Goal: Task Accomplishment & Management: Manage account settings

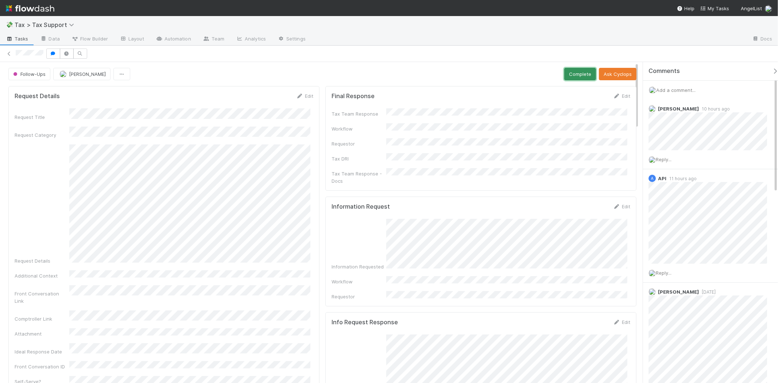
drag, startPoint x: 582, startPoint y: 75, endPoint x: 577, endPoint y: 106, distance: 30.7
click at [619, 97] on link "Edit" at bounding box center [621, 96] width 17 height 6
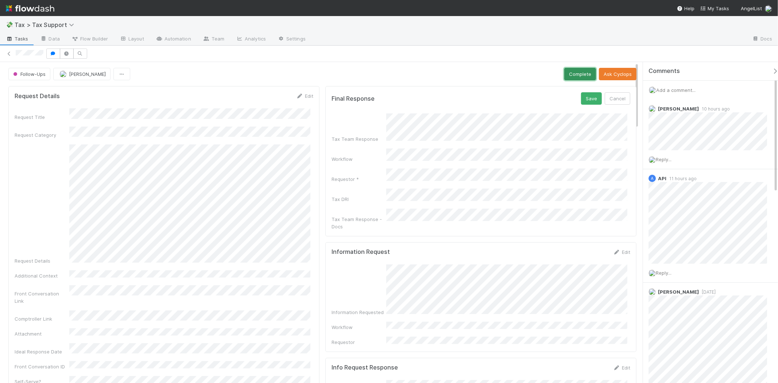
click at [569, 71] on button "Complete" at bounding box center [580, 74] width 32 height 12
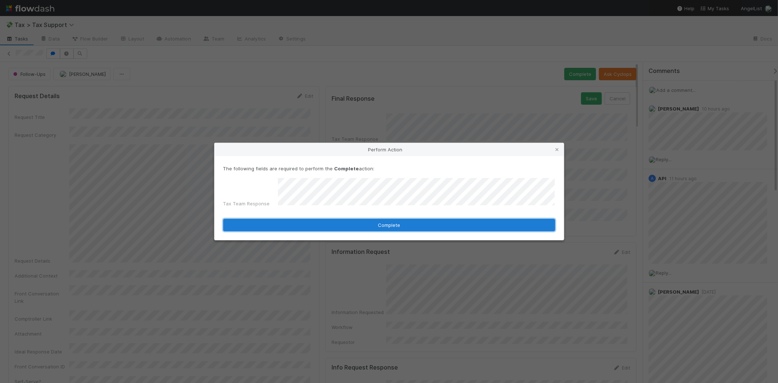
click at [416, 221] on button "Complete" at bounding box center [389, 225] width 332 height 12
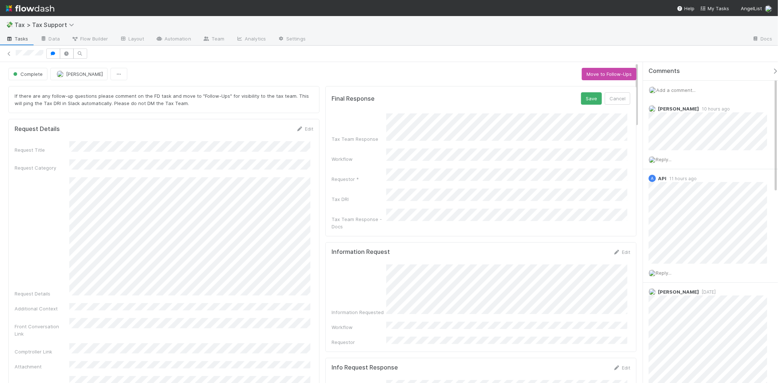
click at [12, 49] on div at bounding box center [389, 53] width 778 height 10
click at [10, 50] on link at bounding box center [8, 53] width 7 height 7
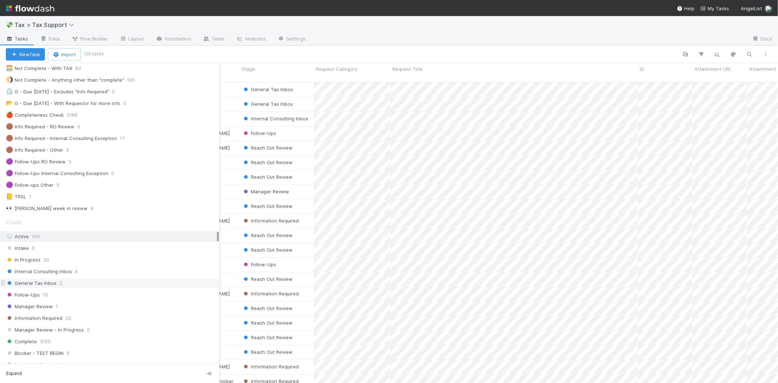
scroll to position [40, 0]
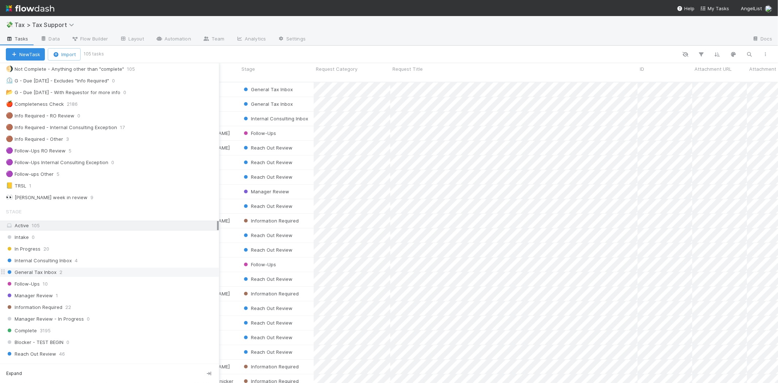
click at [46, 277] on span "General Tax Inbox" at bounding box center [31, 272] width 51 height 9
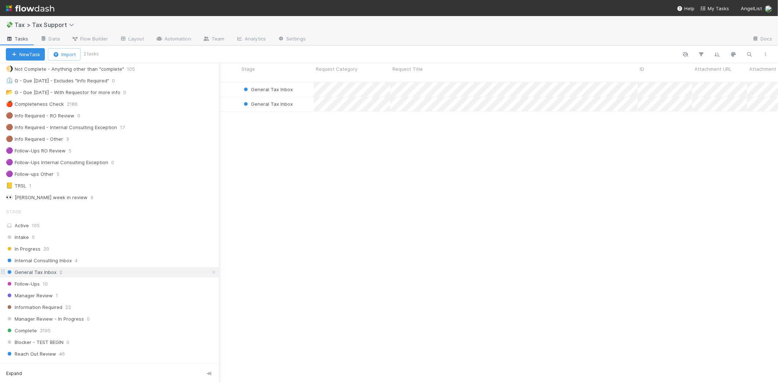
scroll to position [301, 751]
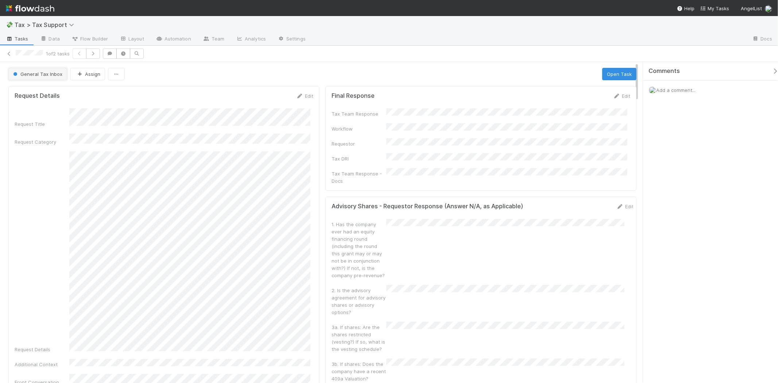
click at [21, 76] on span "General Tax Inbox" at bounding box center [37, 74] width 51 height 6
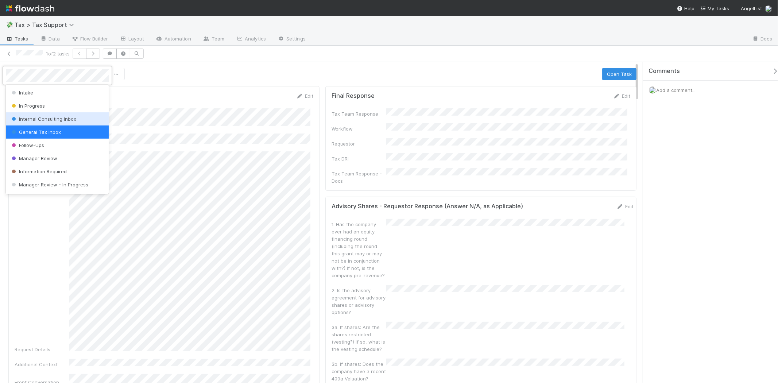
click at [30, 121] on span "Internal Consulting Inbox" at bounding box center [43, 119] width 66 height 6
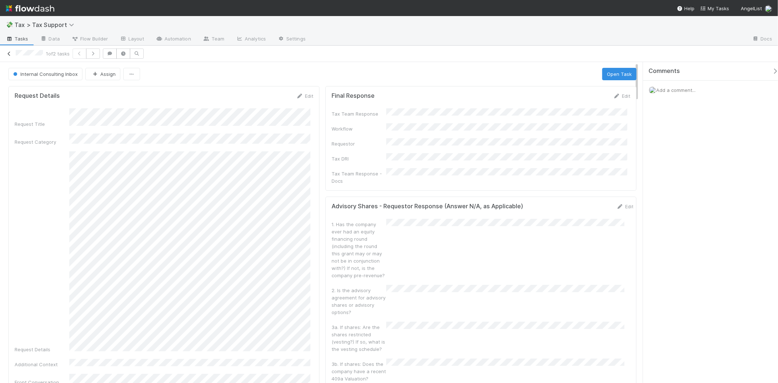
click at [9, 53] on icon at bounding box center [8, 53] width 7 height 5
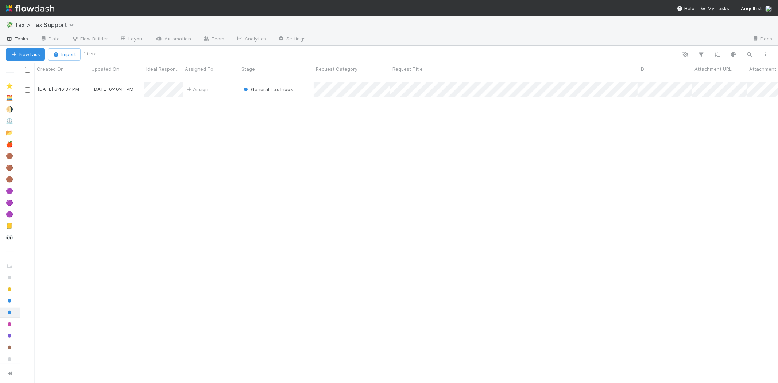
scroll to position [301, 751]
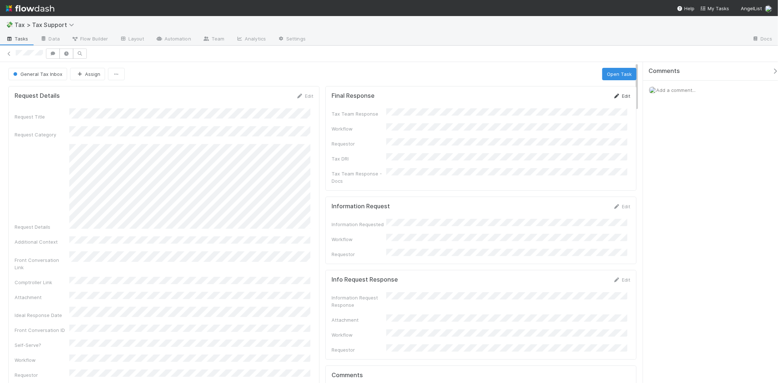
click at [613, 93] on link "Edit" at bounding box center [621, 96] width 17 height 6
click at [583, 96] on button "Save" at bounding box center [591, 98] width 21 height 12
click at [49, 79] on button "General Tax Inbox" at bounding box center [37, 74] width 59 height 12
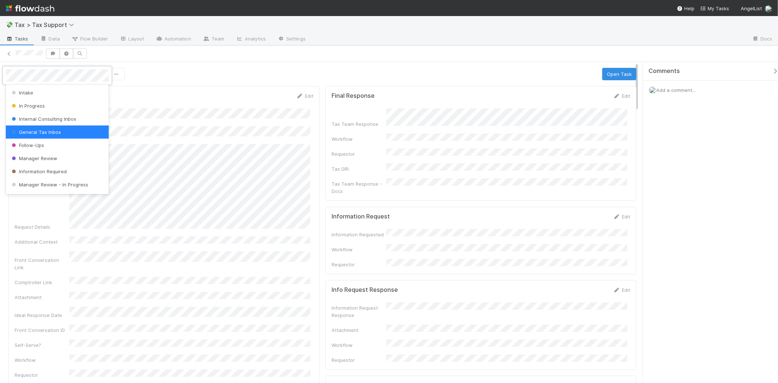
scroll to position [51, 0]
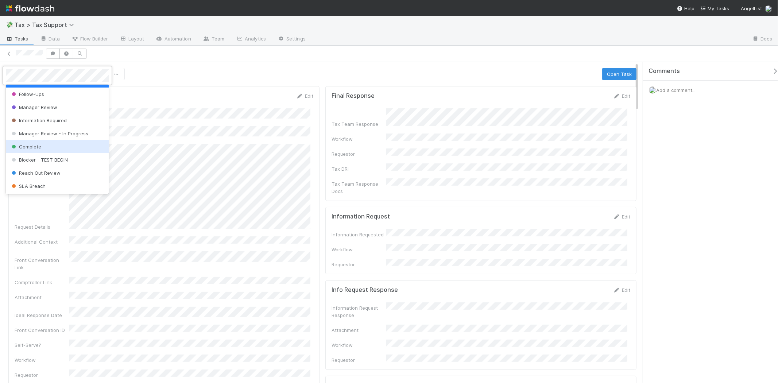
click at [48, 143] on div "Complete" at bounding box center [57, 146] width 103 height 13
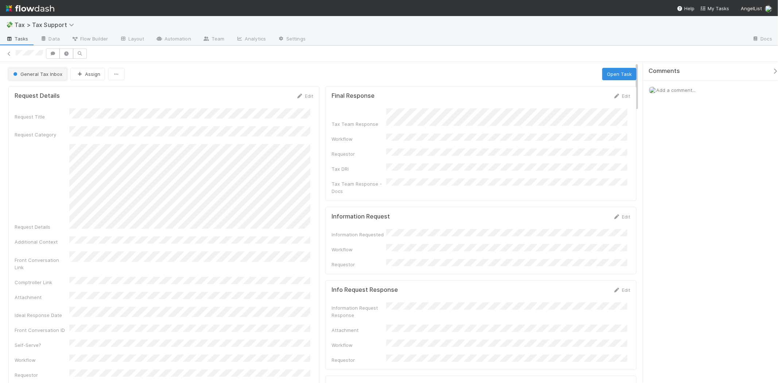
click at [59, 71] on span "General Tax Inbox" at bounding box center [37, 74] width 51 height 6
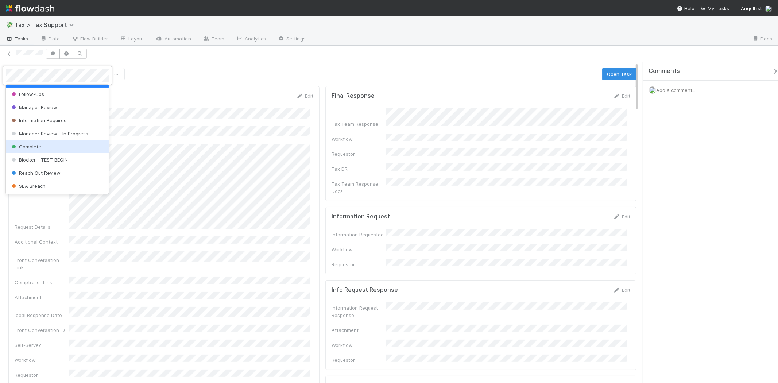
click at [34, 152] on div "Complete" at bounding box center [57, 146] width 103 height 13
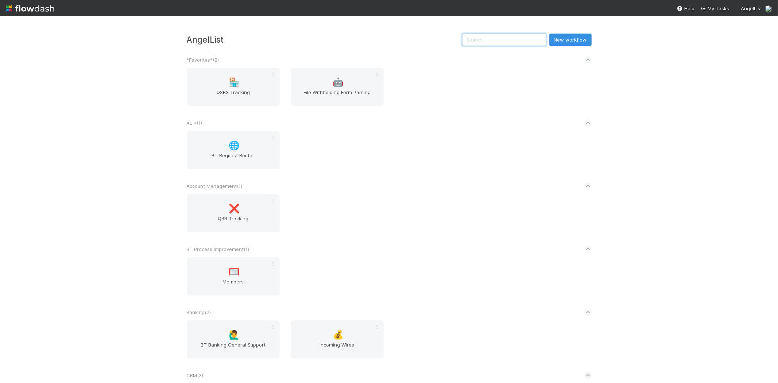
click at [482, 44] on input "text" at bounding box center [504, 40] width 84 height 12
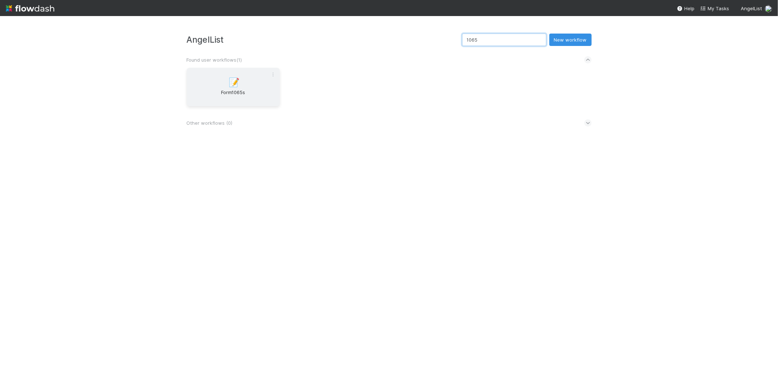
type input "1065"
click at [260, 92] on span "Form1065s" at bounding box center [233, 96] width 87 height 15
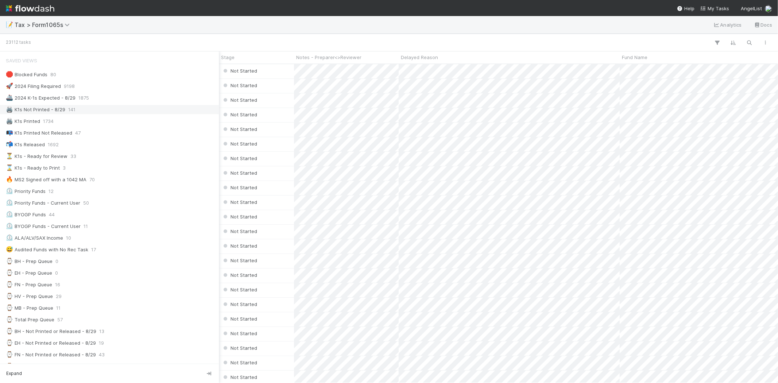
click at [54, 108] on div "🖨️ K1s Not Printed - 8/29" at bounding box center [35, 109] width 59 height 9
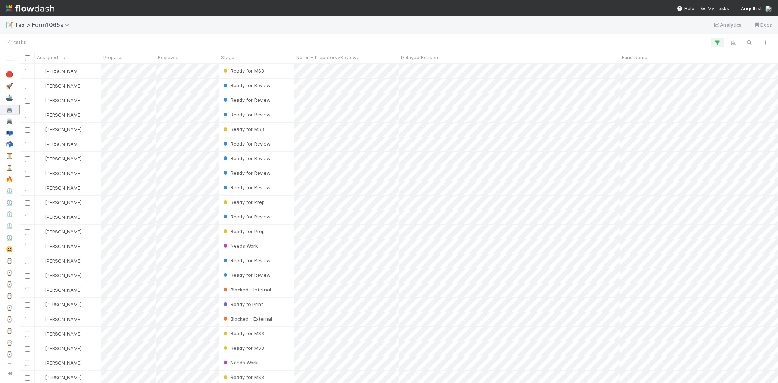
scroll to position [312, 751]
click at [318, 56] on span "Notes - Preparer<>Reviewer" at bounding box center [328, 57] width 65 height 7
click at [326, 68] on div "Sort A → Z" at bounding box center [337, 71] width 83 height 11
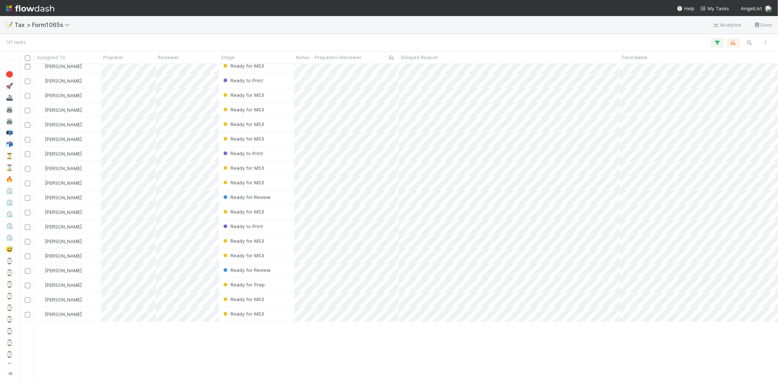
scroll to position [1339, 0]
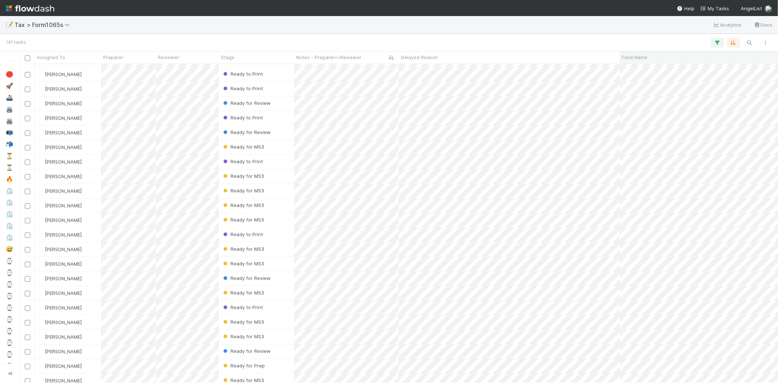
click at [643, 53] on div "Fund Name" at bounding box center [715, 57] width 190 height 12
click at [642, 58] on span "Fund Name" at bounding box center [635, 57] width 26 height 7
click at [642, 69] on div "Sort A → Z" at bounding box center [663, 71] width 83 height 11
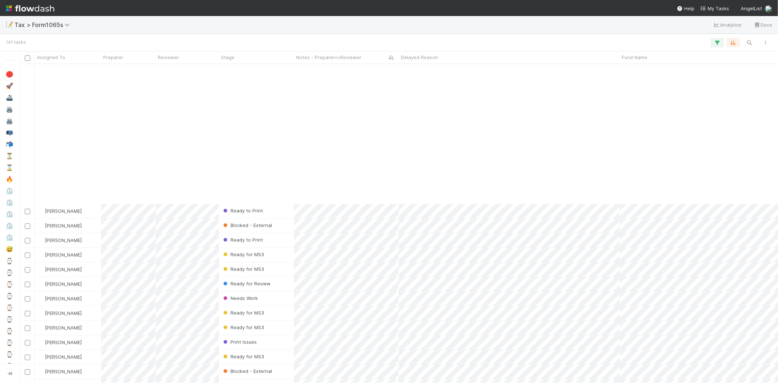
scroll to position [1539, 0]
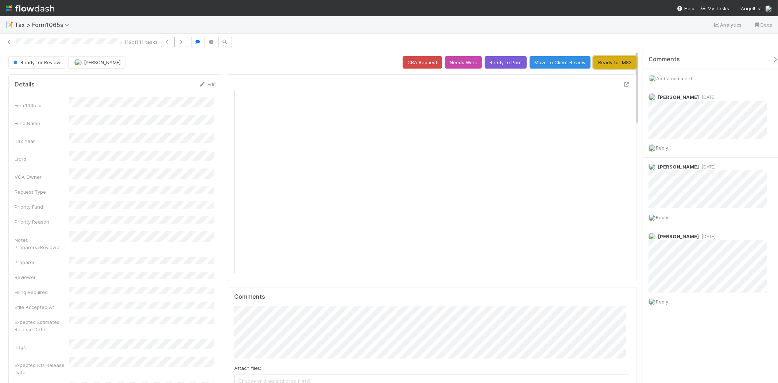
click at [615, 61] on button "Ready for MS3" at bounding box center [614, 62] width 43 height 12
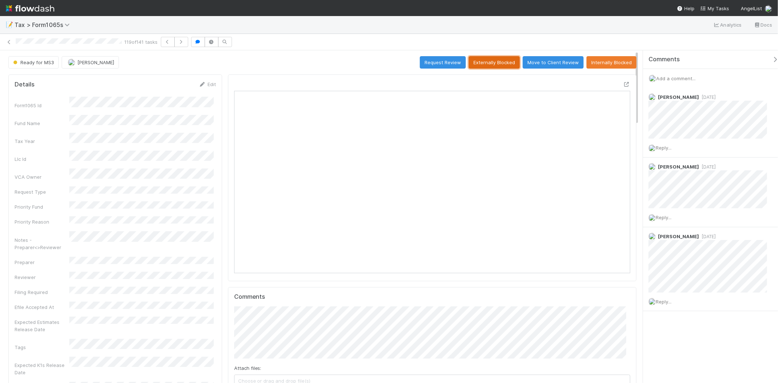
click at [499, 62] on button "Externally Blocked" at bounding box center [494, 62] width 51 height 12
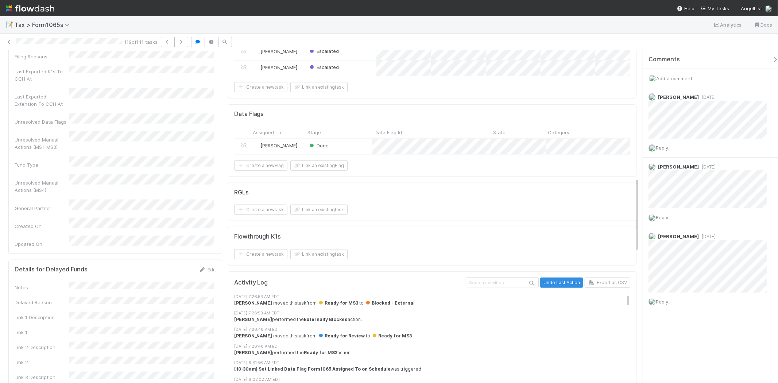
scroll to position [567, 0]
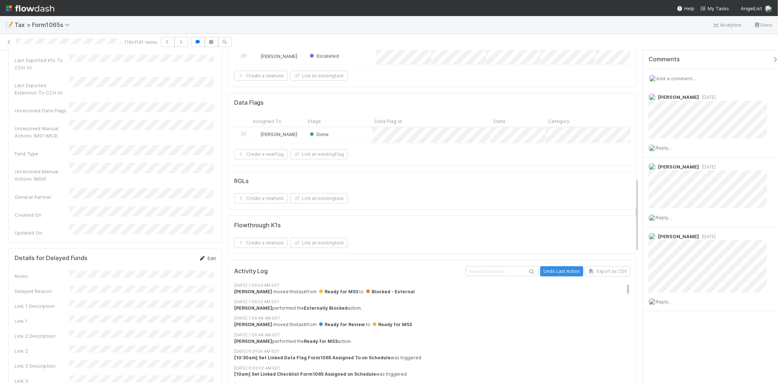
click at [203, 256] on icon at bounding box center [202, 258] width 7 height 5
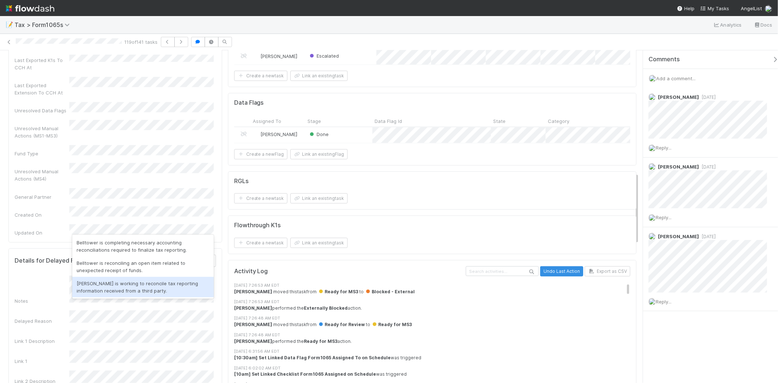
click at [164, 285] on div "Belltower is working to reconcile tax reporting information received from a thi…" at bounding box center [142, 287] width 141 height 20
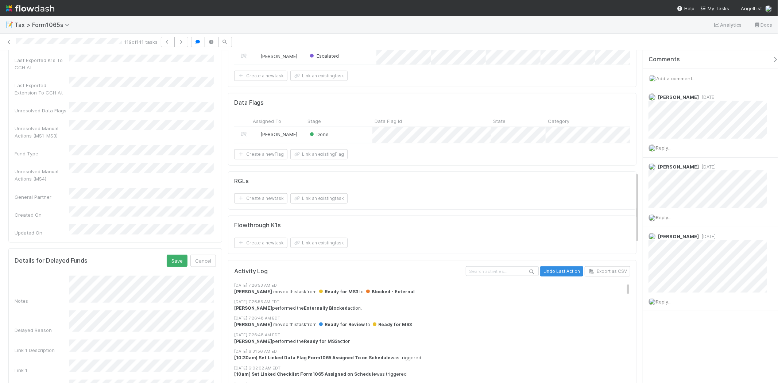
click at [54, 339] on div "Link 1 Description" at bounding box center [115, 346] width 201 height 14
click at [173, 255] on button "Save" at bounding box center [177, 261] width 21 height 12
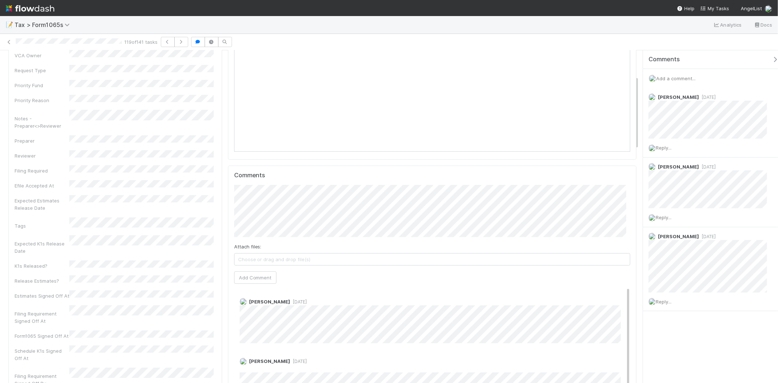
scroll to position [0, 0]
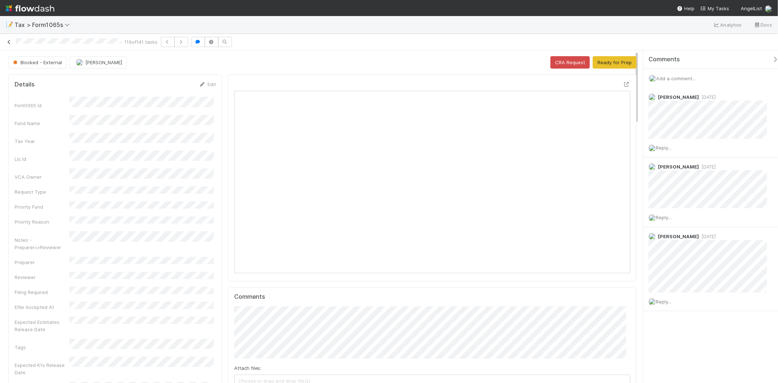
click at [8, 38] on link at bounding box center [8, 41] width 7 height 7
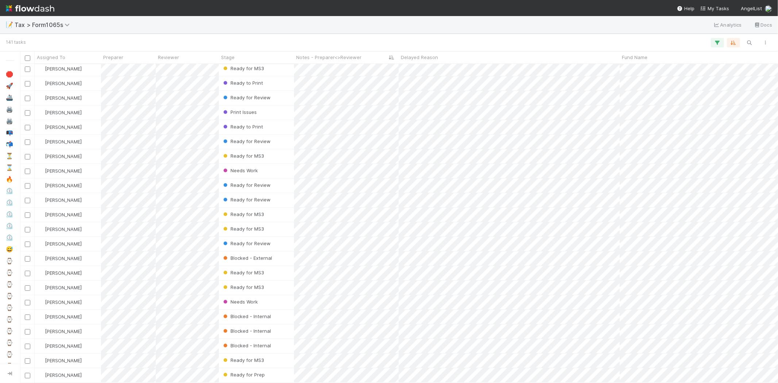
scroll to position [1744, 0]
click at [747, 41] on icon "button" at bounding box center [749, 42] width 7 height 7
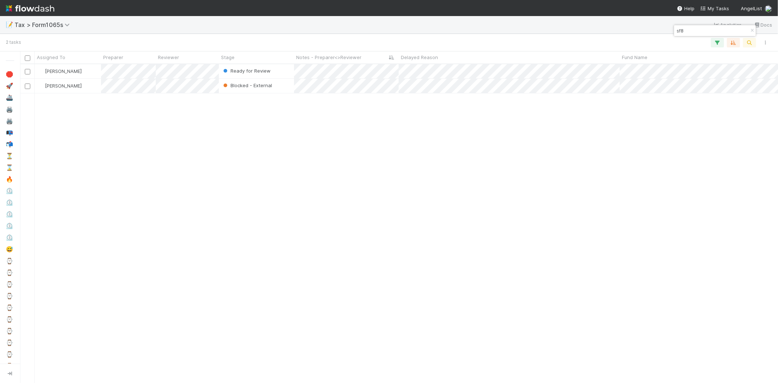
scroll to position [312, 751]
type input "sf8"
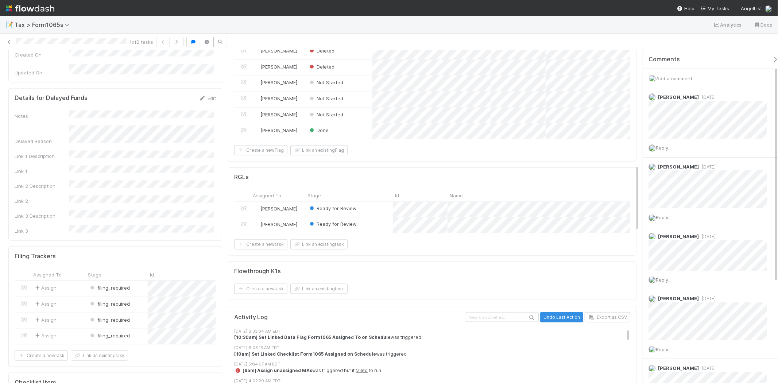
scroll to position [568, 0]
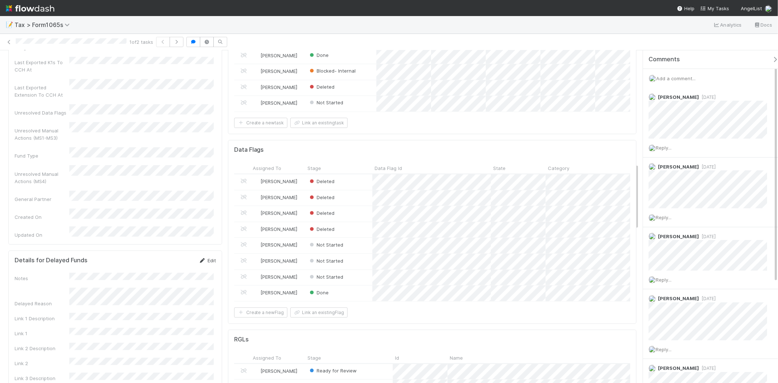
drag, startPoint x: 213, startPoint y: 163, endPoint x: 212, endPoint y: 170, distance: 7.0
click at [213, 250] on div "Details for Delayed Funds Edit Notes Delayed Reason Link 1 Description Link 1 L…" at bounding box center [115, 326] width 214 height 152
click at [212, 257] on link "Edit" at bounding box center [207, 260] width 17 height 6
click at [172, 257] on button "Save" at bounding box center [177, 263] width 21 height 12
click at [7, 41] on icon at bounding box center [8, 42] width 7 height 5
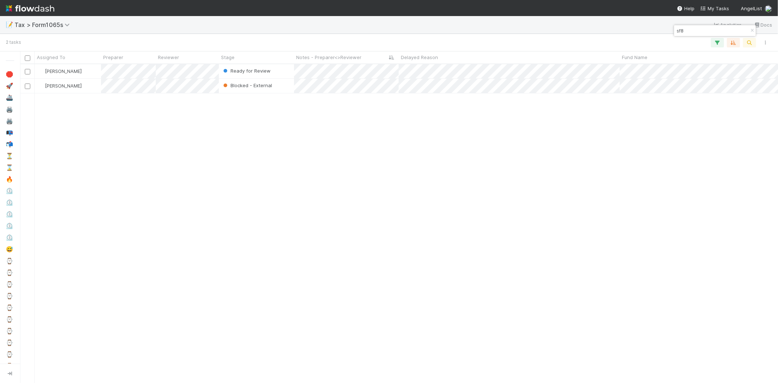
scroll to position [312, 751]
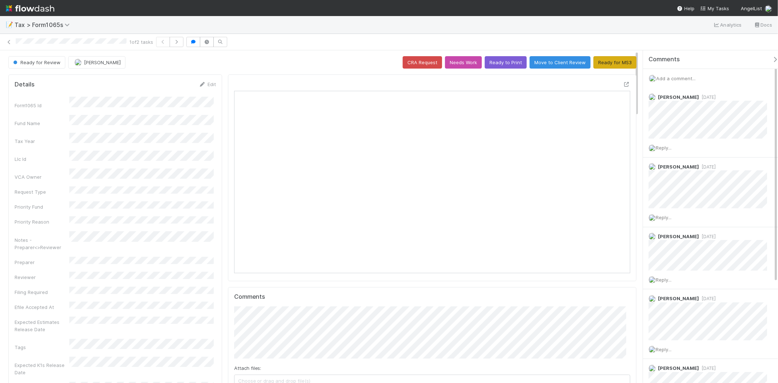
scroll to position [142, 193]
click at [605, 59] on button "Ready for MS3" at bounding box center [614, 62] width 43 height 12
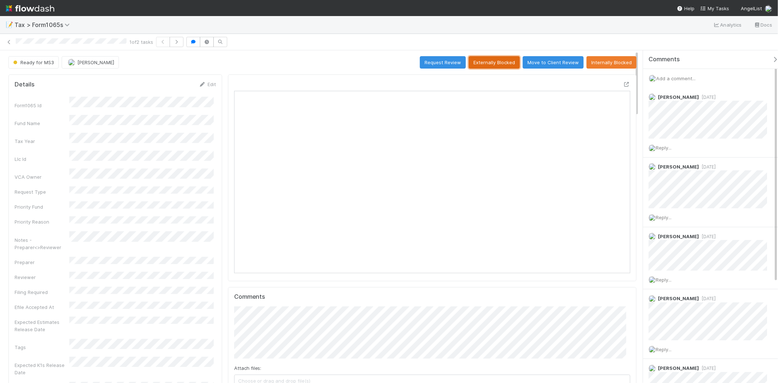
click at [473, 59] on button "Externally Blocked" at bounding box center [494, 62] width 51 height 12
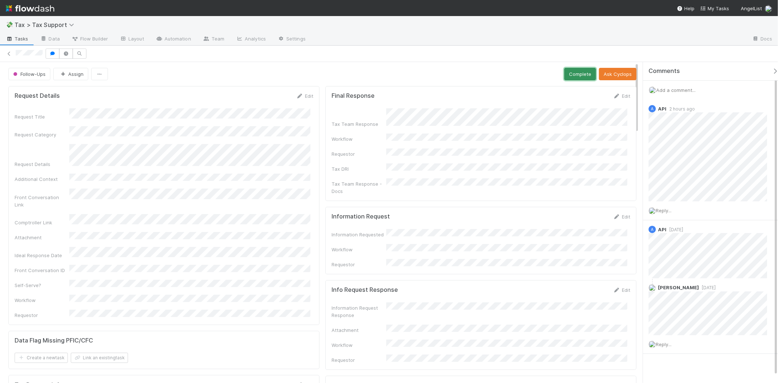
click at [571, 71] on button "Complete" at bounding box center [580, 74] width 32 height 12
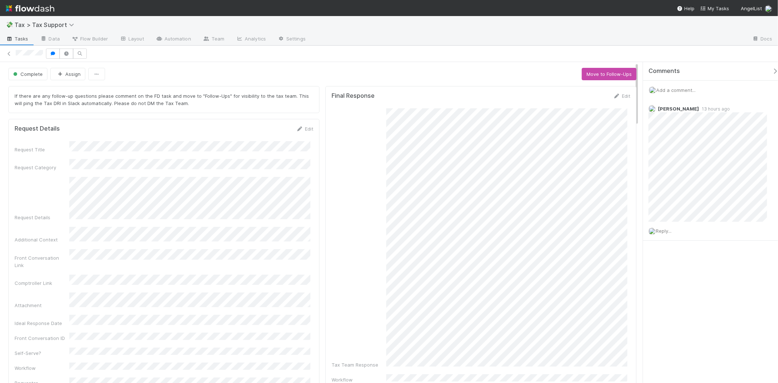
click at [681, 90] on span "Add a comment..." at bounding box center [675, 90] width 39 height 6
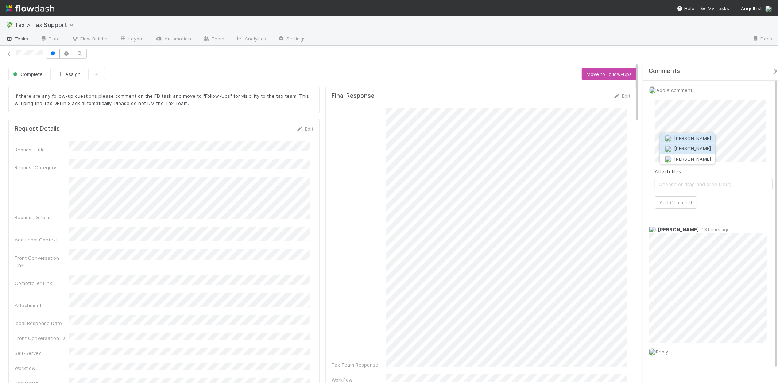
click at [692, 146] on span "[PERSON_NAME]" at bounding box center [692, 149] width 37 height 6
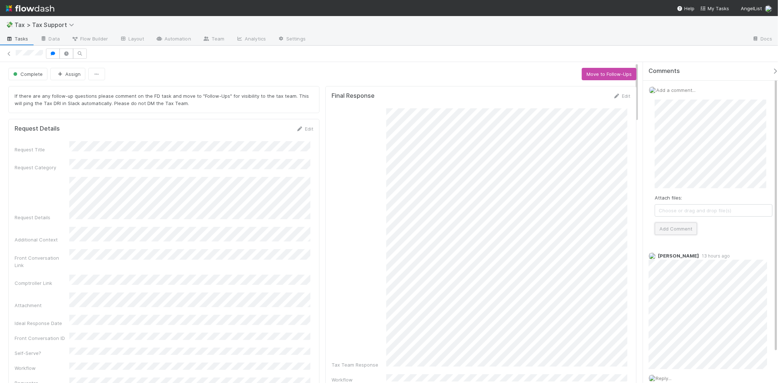
click at [688, 232] on button "Add Comment" at bounding box center [676, 228] width 42 height 12
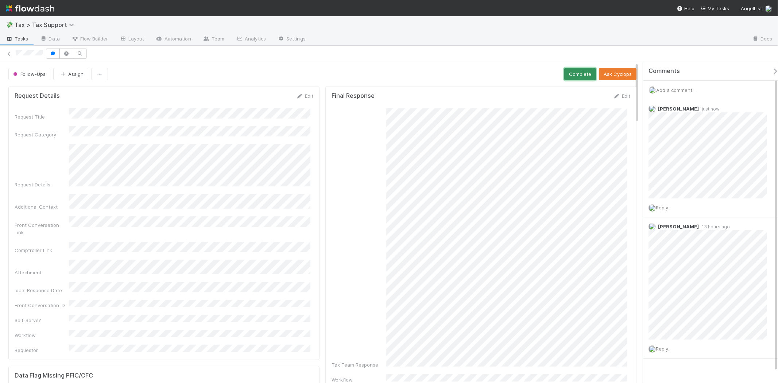
click at [580, 75] on button "Complete" at bounding box center [580, 74] width 32 height 12
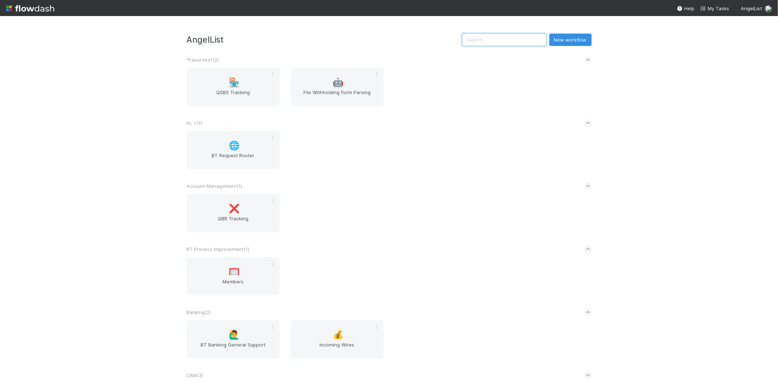
click at [524, 41] on input "text" at bounding box center [504, 40] width 84 height 12
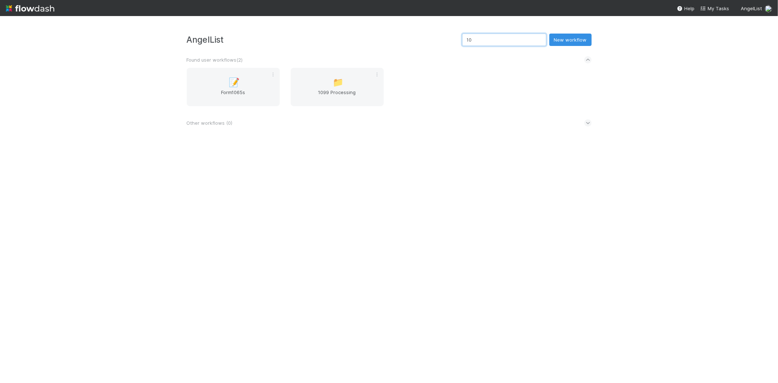
type input "1"
type input "1065"
click at [203, 85] on div "📝 Form1065s" at bounding box center [233, 87] width 93 height 38
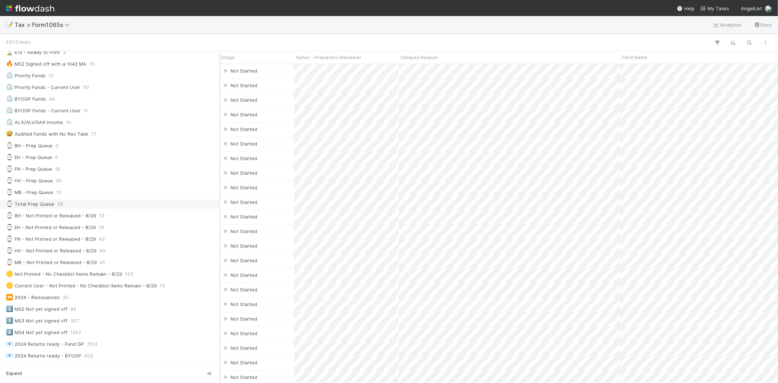
scroll to position [81, 0]
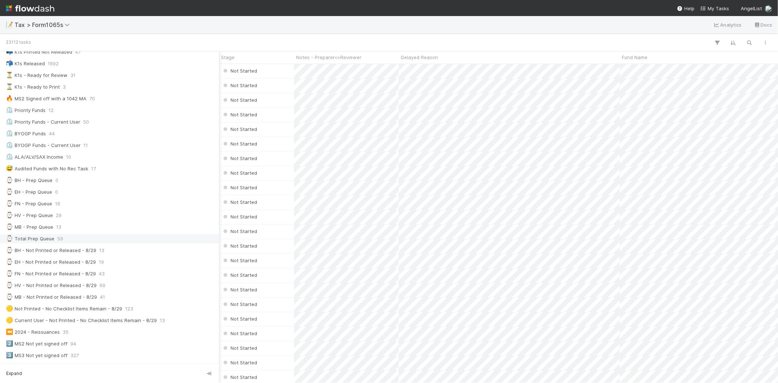
click at [52, 237] on div "⌚ Total Prep Queue" at bounding box center [30, 238] width 48 height 9
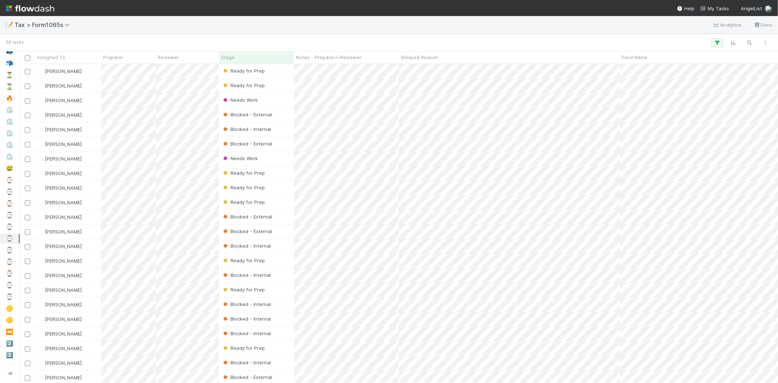
scroll to position [312, 751]
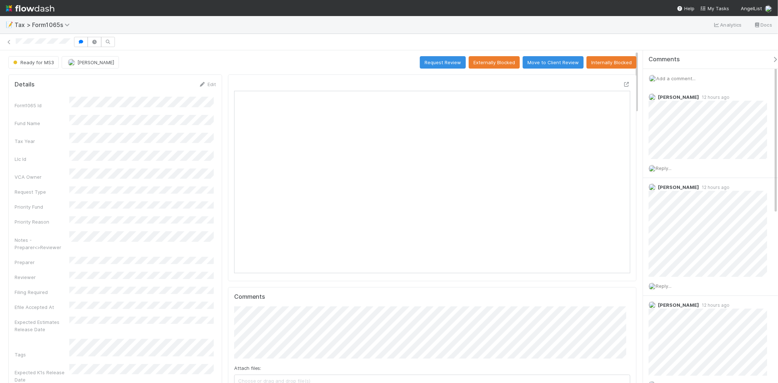
scroll to position [142, 386]
click at [448, 61] on button "Request Review" at bounding box center [443, 62] width 46 height 12
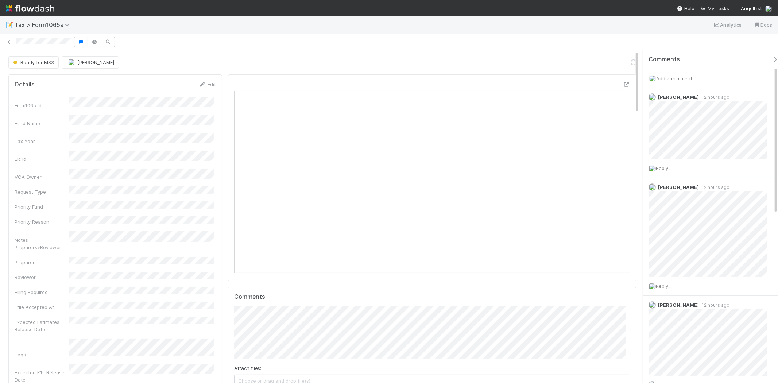
click at [693, 79] on span "Add a comment..." at bounding box center [675, 78] width 39 height 6
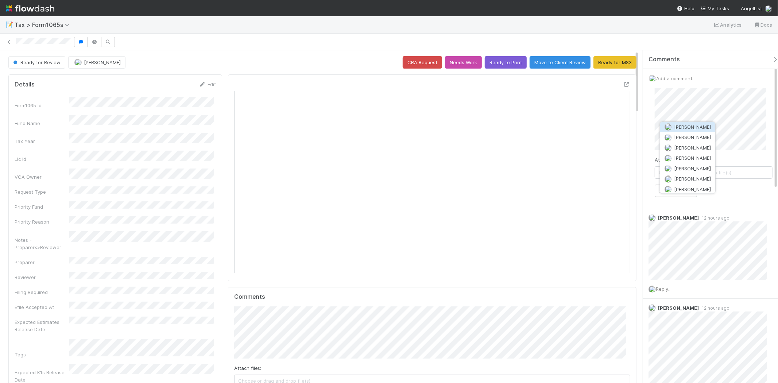
click at [666, 126] on img "button" at bounding box center [667, 127] width 7 height 7
click at [684, 194] on button "Add Comment" at bounding box center [676, 191] width 42 height 12
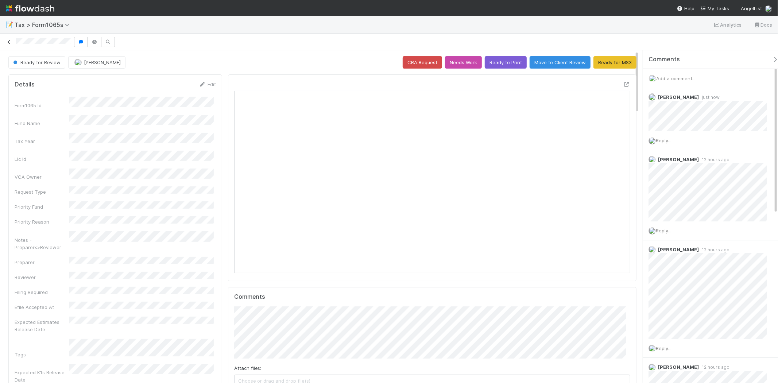
click at [6, 44] on icon at bounding box center [8, 42] width 7 height 5
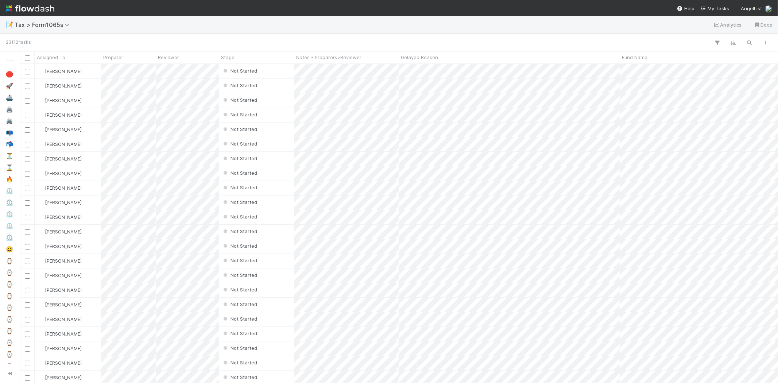
scroll to position [312, 751]
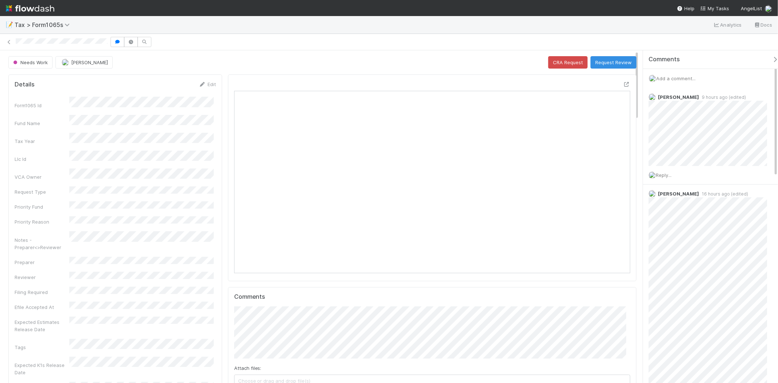
scroll to position [142, 193]
click at [680, 77] on span "Add a comment..." at bounding box center [675, 78] width 39 height 6
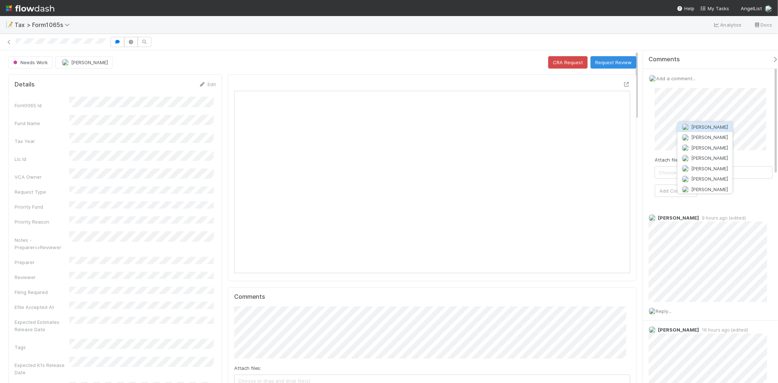
click at [699, 125] on span "[PERSON_NAME]" at bounding box center [709, 127] width 37 height 6
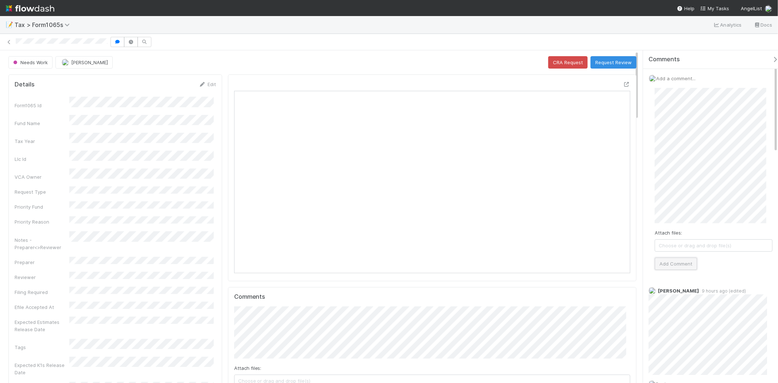
click at [687, 267] on button "Add Comment" at bounding box center [676, 263] width 42 height 12
click at [37, 10] on img at bounding box center [30, 8] width 48 height 12
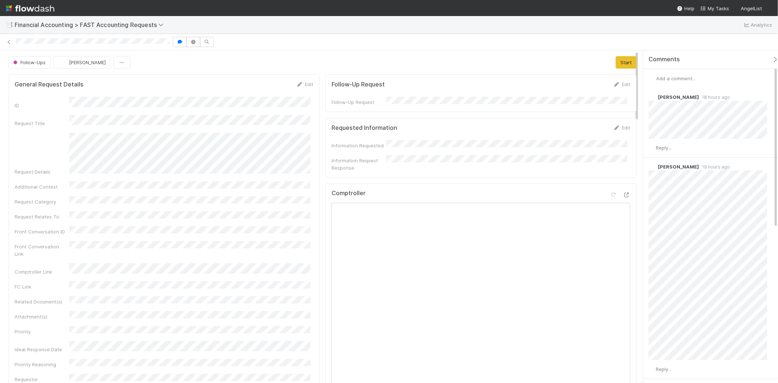
click at [677, 82] on div "Add a comment..." at bounding box center [713, 78] width 141 height 19
click at [677, 79] on span "Add a comment..." at bounding box center [675, 78] width 39 height 6
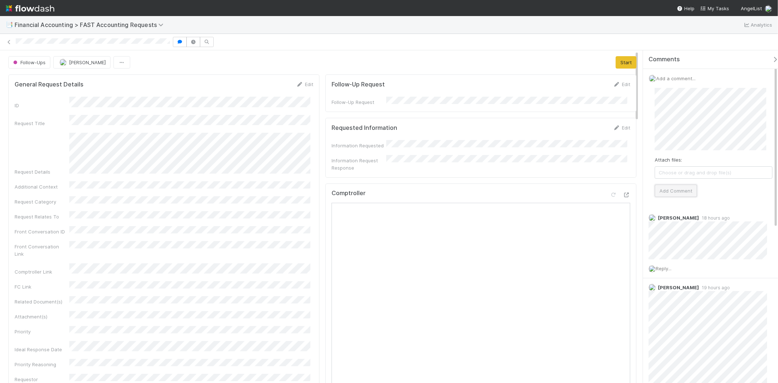
click at [684, 190] on button "Add Comment" at bounding box center [676, 191] width 42 height 12
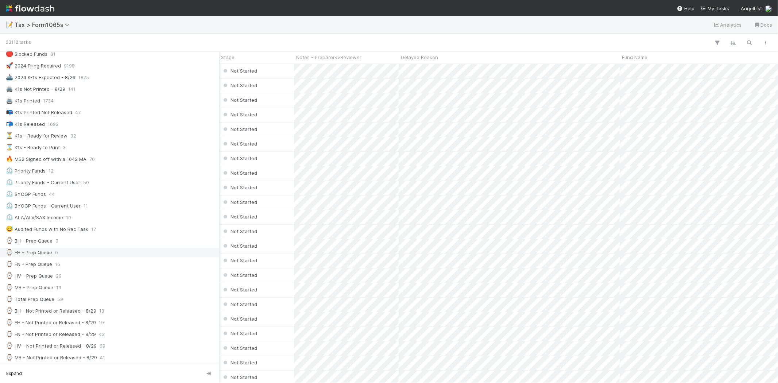
scroll to position [40, 0]
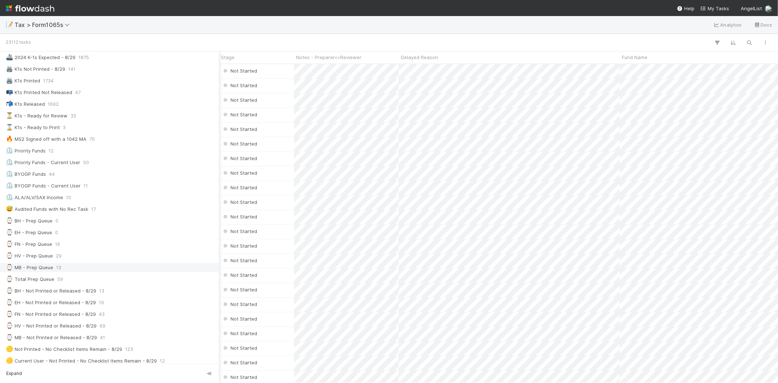
click at [46, 264] on div "⌚ MB - Prep Queue" at bounding box center [29, 267] width 47 height 9
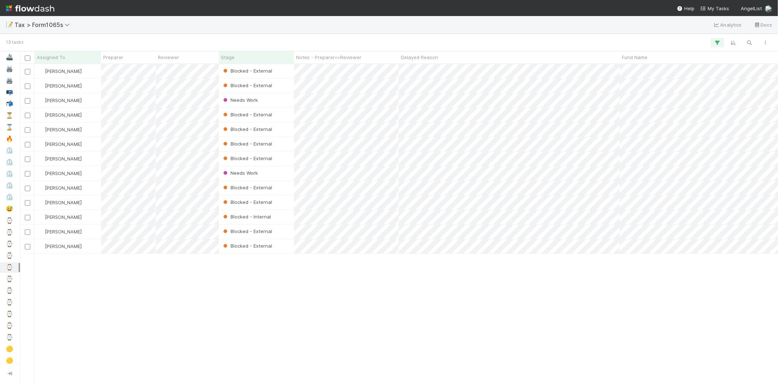
scroll to position [312, 751]
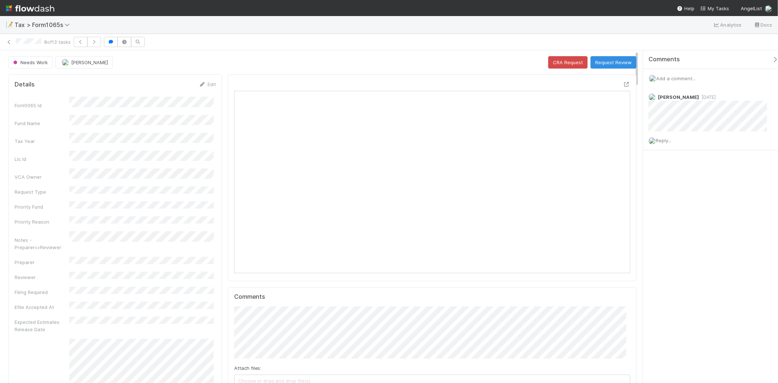
scroll to position [142, 386]
click at [10, 40] on icon at bounding box center [8, 42] width 7 height 5
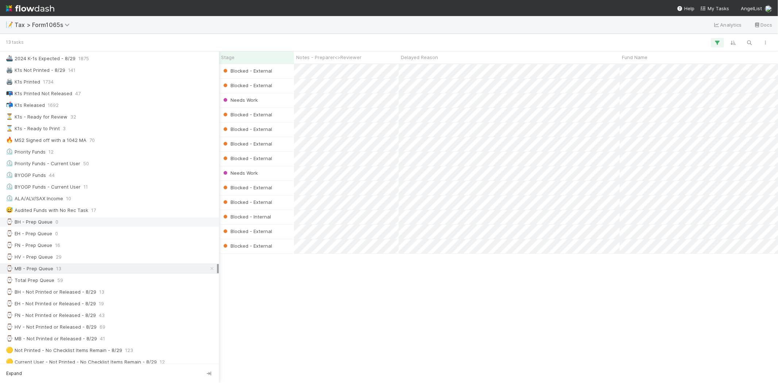
scroll to position [202, 0]
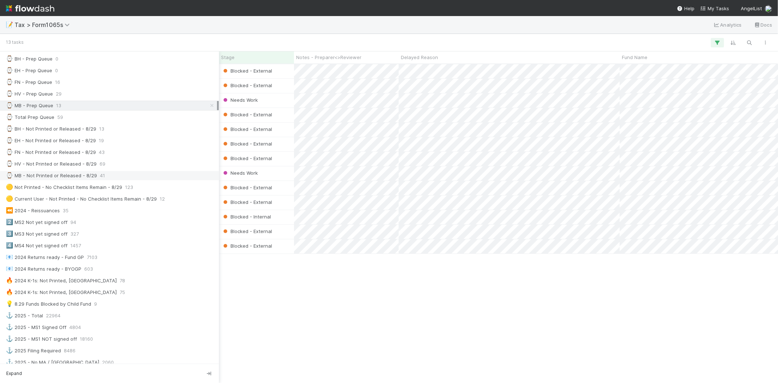
click at [84, 176] on div "⌚ MB - Not Printed or Released - 8/29" at bounding box center [51, 175] width 91 height 9
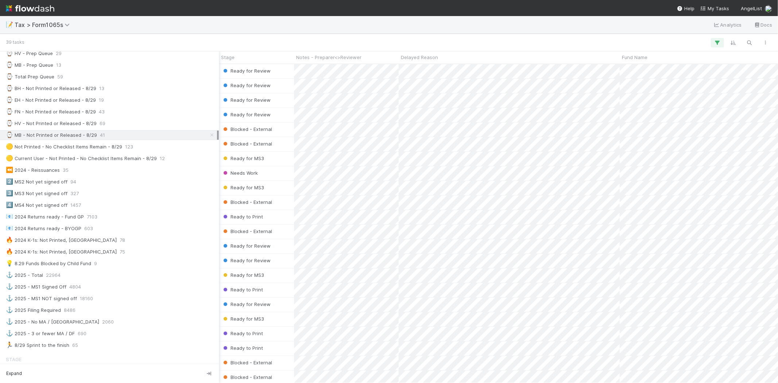
scroll to position [283, 0]
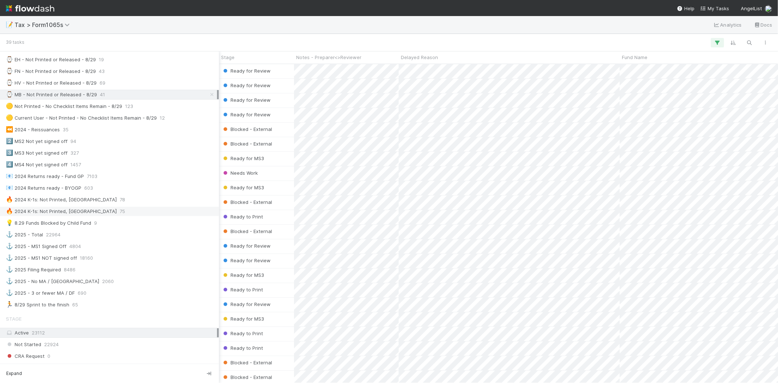
click at [118, 213] on div "🔥 2024 K-1s: Not Printed, No States 75" at bounding box center [111, 211] width 211 height 9
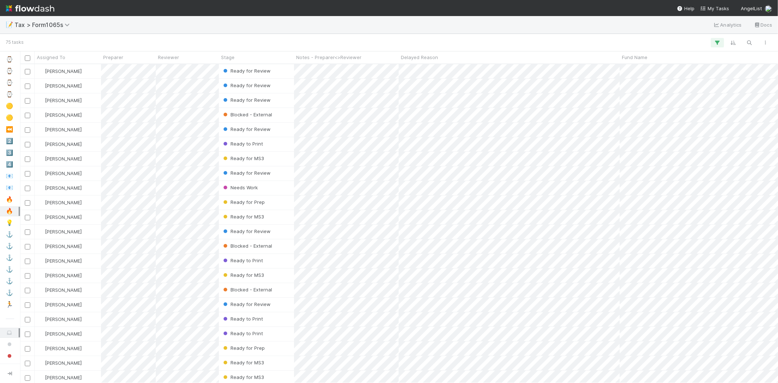
scroll to position [312, 751]
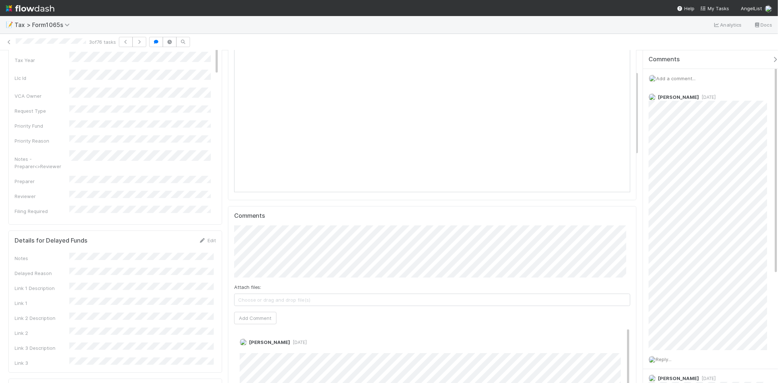
scroll to position [142, 386]
click at [669, 78] on span "Add a comment..." at bounding box center [675, 78] width 39 height 6
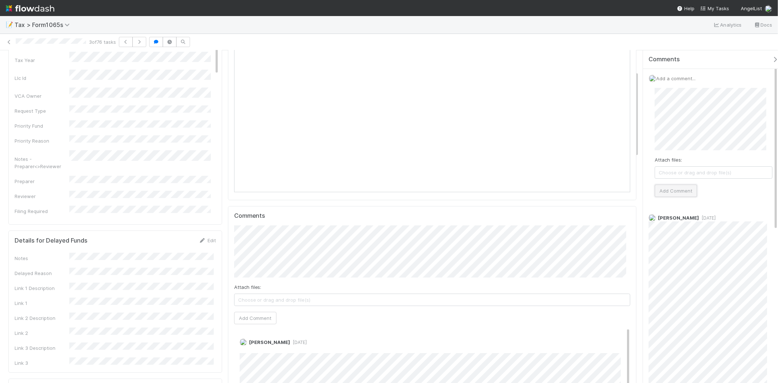
click at [669, 185] on button "Add Comment" at bounding box center [676, 191] width 42 height 12
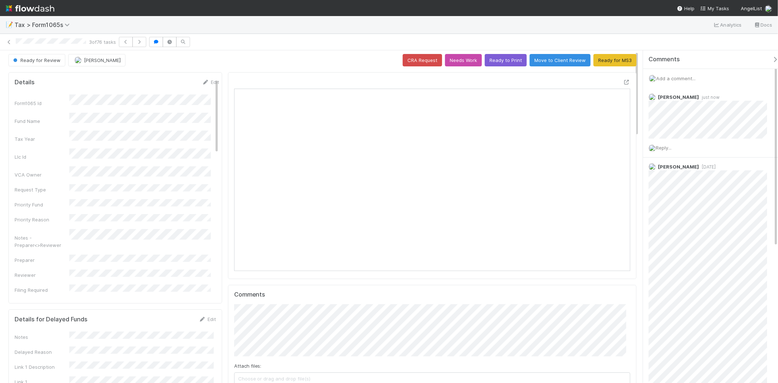
scroll to position [0, 0]
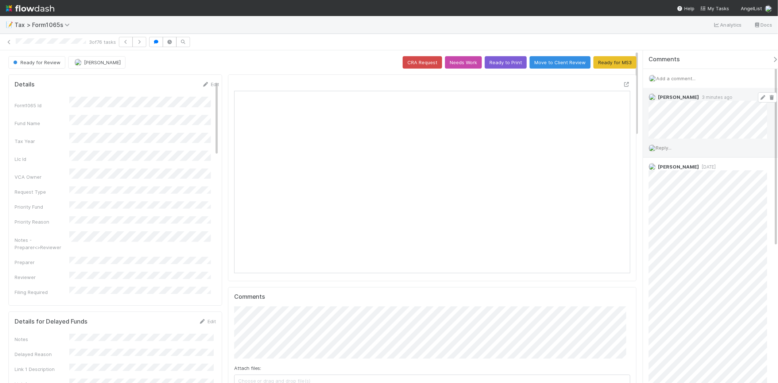
click at [759, 99] on icon at bounding box center [762, 97] width 7 height 5
click at [768, 97] on icon at bounding box center [771, 97] width 7 height 5
click at [46, 8] on img at bounding box center [30, 8] width 48 height 12
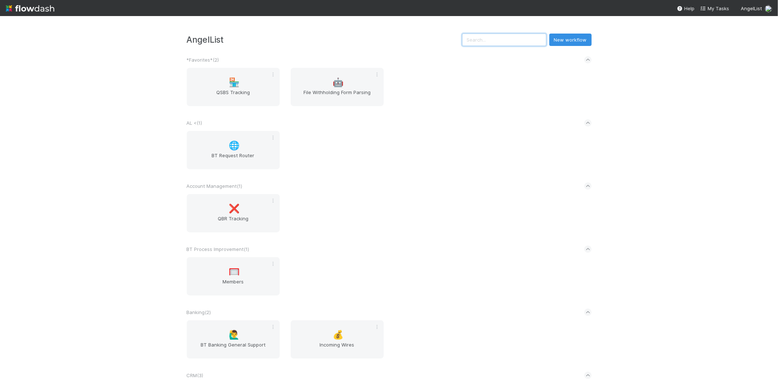
click at [515, 39] on input "text" at bounding box center [504, 40] width 84 height 12
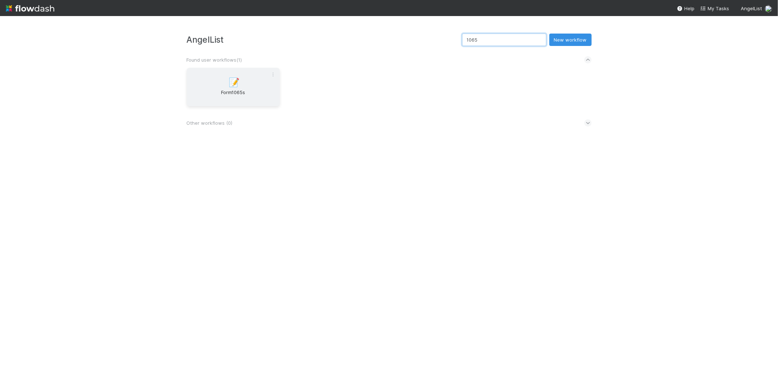
type input "1065"
click at [248, 89] on span "Form1065s" at bounding box center [233, 96] width 87 height 15
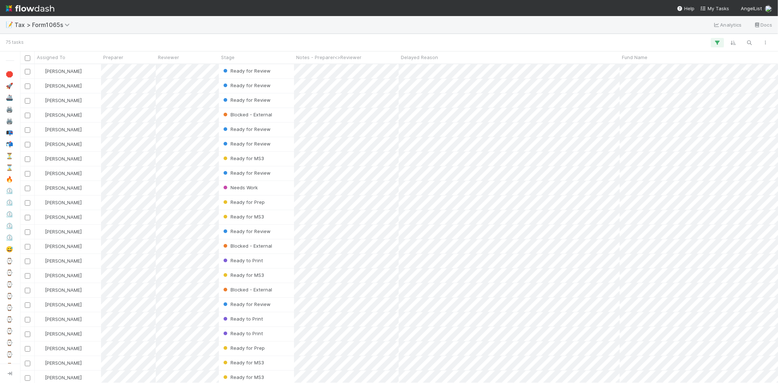
scroll to position [312, 751]
click at [246, 216] on span "Ready for MS3" at bounding box center [243, 217] width 42 height 6
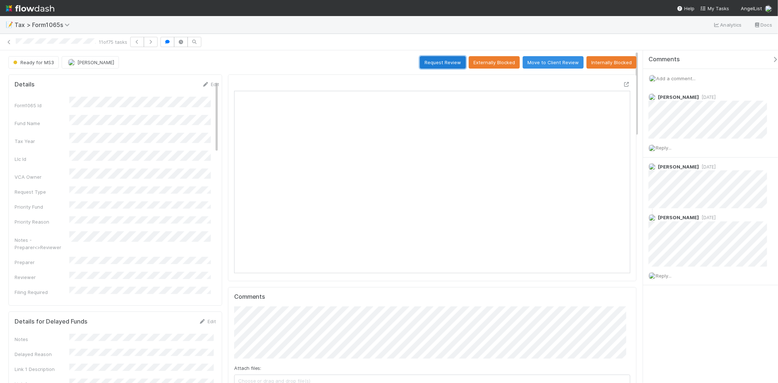
scroll to position [142, 386]
click at [446, 61] on button "Request Review" at bounding box center [443, 62] width 46 height 12
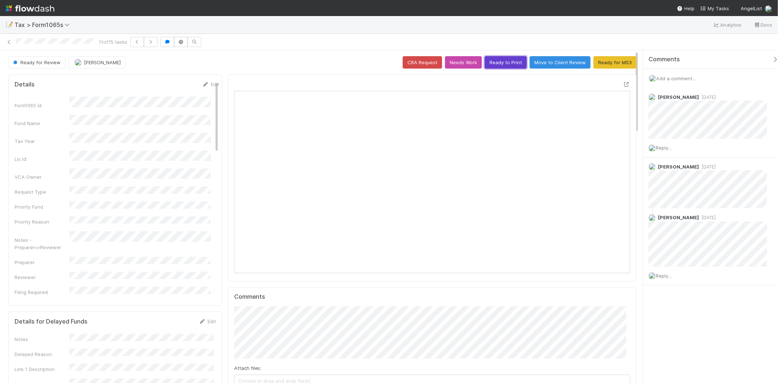
click at [513, 63] on button "Ready to Print" at bounding box center [506, 62] width 42 height 12
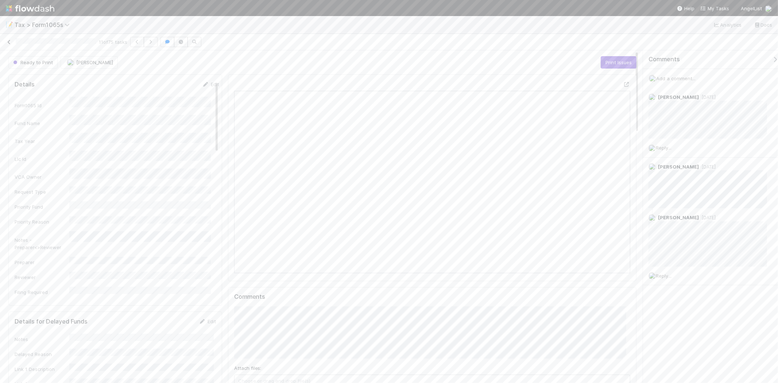
click at [11, 44] on icon at bounding box center [8, 42] width 7 height 5
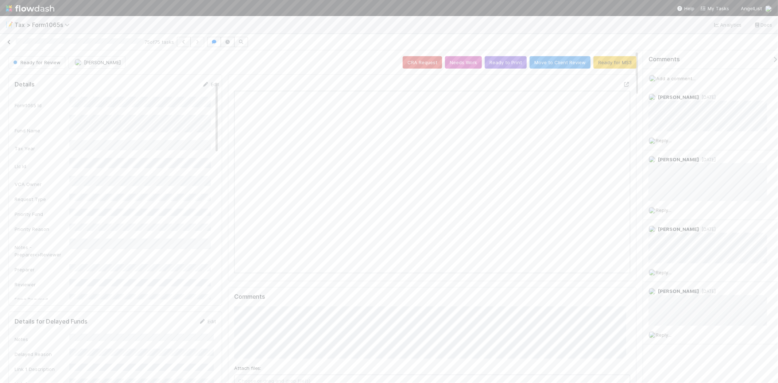
click at [11, 42] on icon at bounding box center [8, 42] width 7 height 5
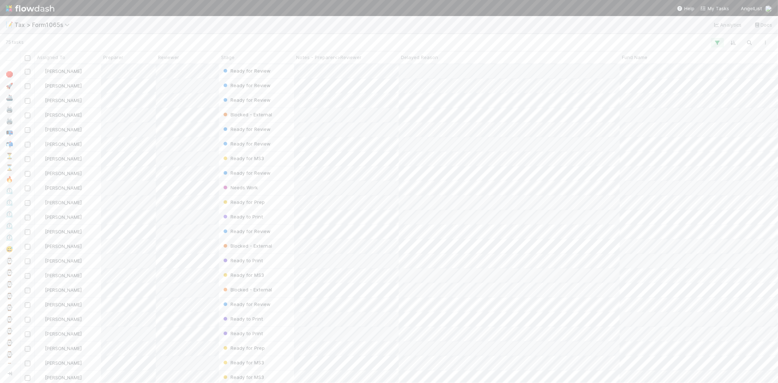
scroll to position [312, 751]
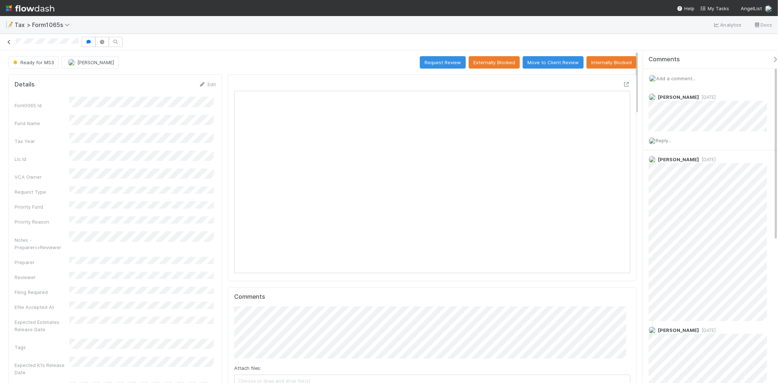
click at [11, 42] on icon at bounding box center [8, 42] width 7 height 5
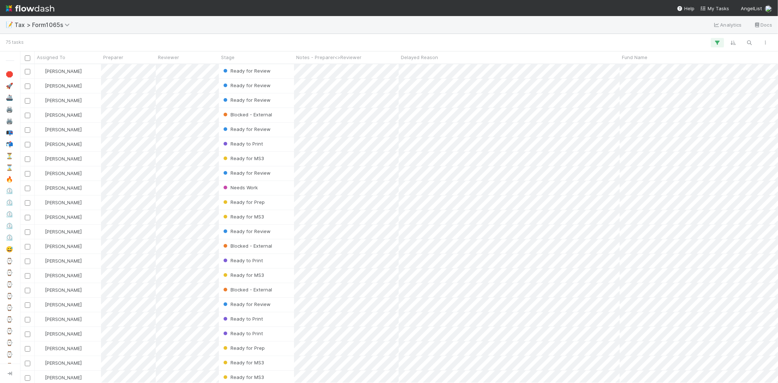
scroll to position [312, 751]
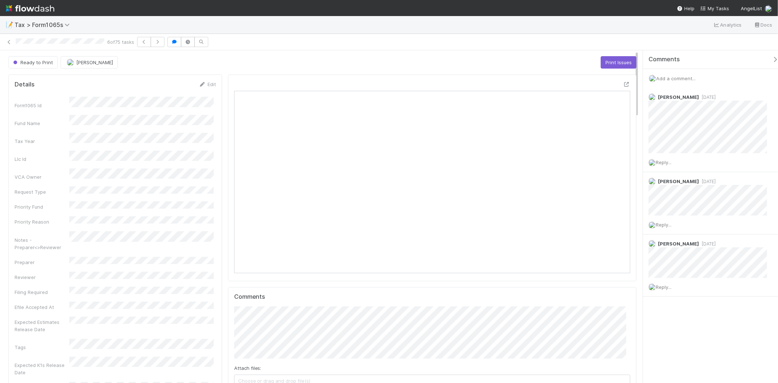
scroll to position [142, 193]
click at [687, 81] on span "Add a comment..." at bounding box center [675, 78] width 39 height 6
click at [687, 79] on span "Add a comment..." at bounding box center [675, 78] width 39 height 6
click at [685, 77] on span "Add a comment..." at bounding box center [675, 78] width 39 height 6
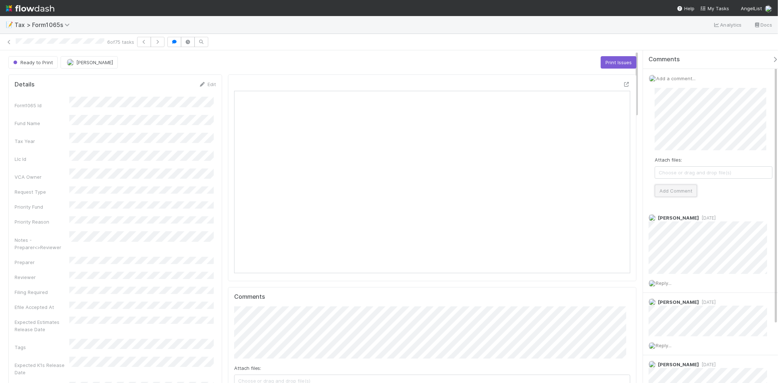
click at [679, 190] on button "Add Comment" at bounding box center [676, 191] width 42 height 12
click at [617, 63] on button "Print Issues" at bounding box center [619, 62] width 36 height 12
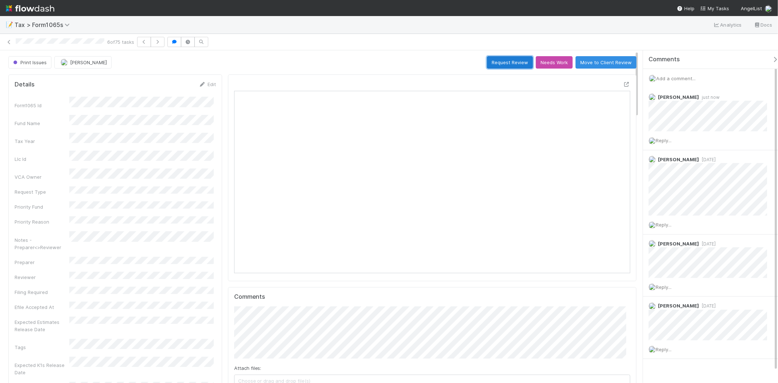
click at [517, 62] on button "Request Review" at bounding box center [510, 62] width 46 height 12
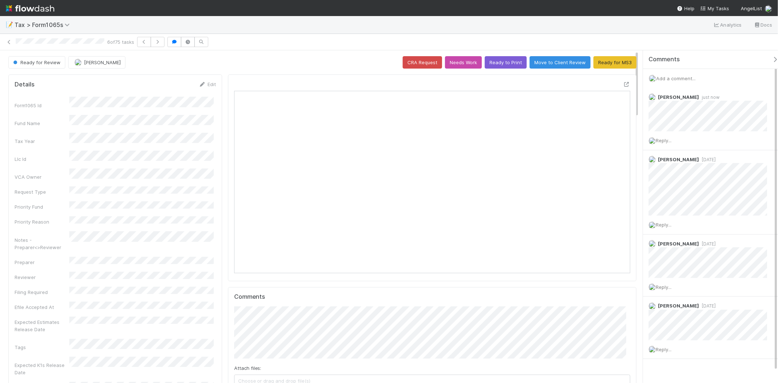
click at [48, 10] on img at bounding box center [30, 8] width 48 height 12
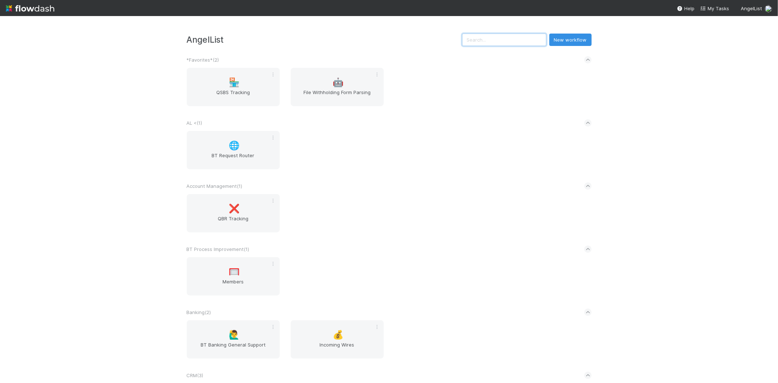
click at [489, 34] on input "text" at bounding box center [504, 40] width 84 height 12
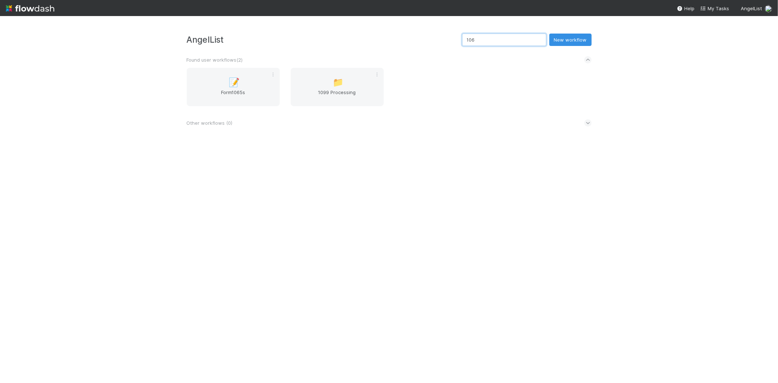
type input "1065"
click at [208, 86] on div "📝 Form1065s" at bounding box center [233, 87] width 93 height 38
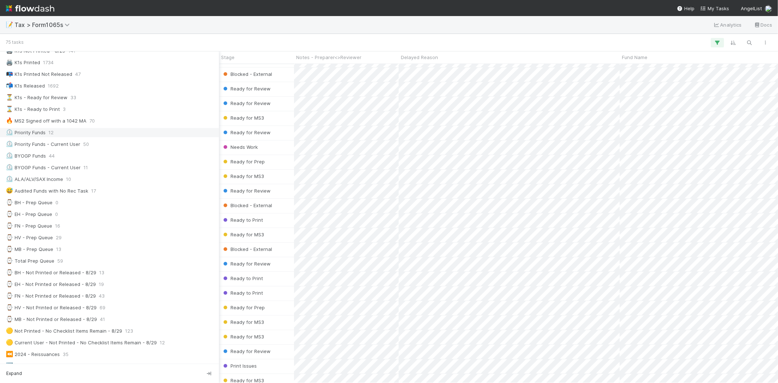
scroll to position [162, 0]
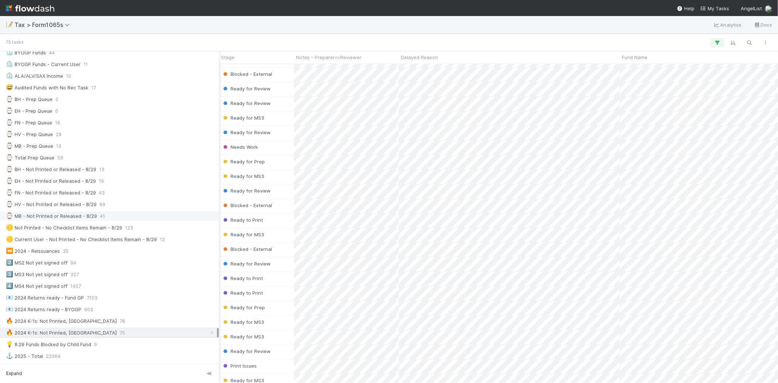
click at [66, 219] on div "⌚ MB - Not Printed or Released - 8/29" at bounding box center [51, 215] width 91 height 9
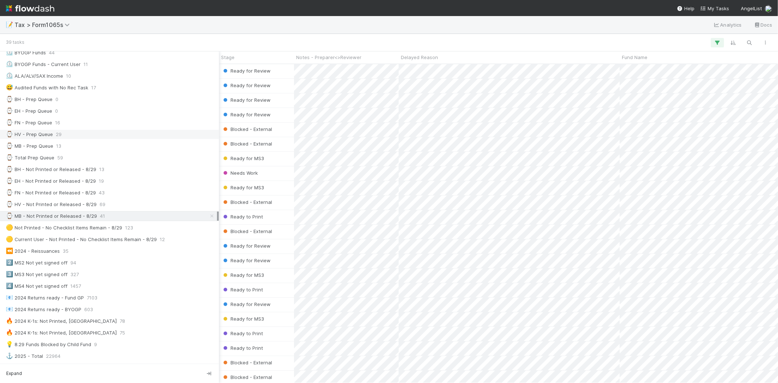
scroll to position [312, 751]
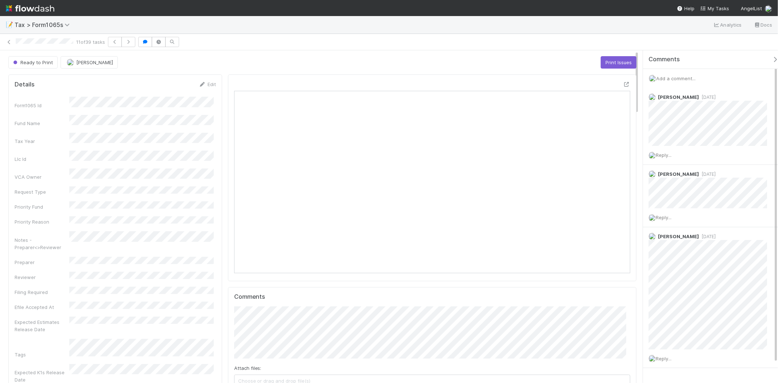
scroll to position [202, 0]
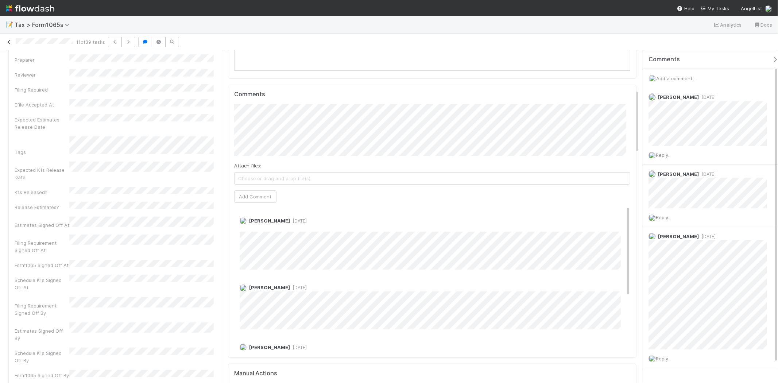
click at [5, 44] on icon at bounding box center [8, 42] width 7 height 5
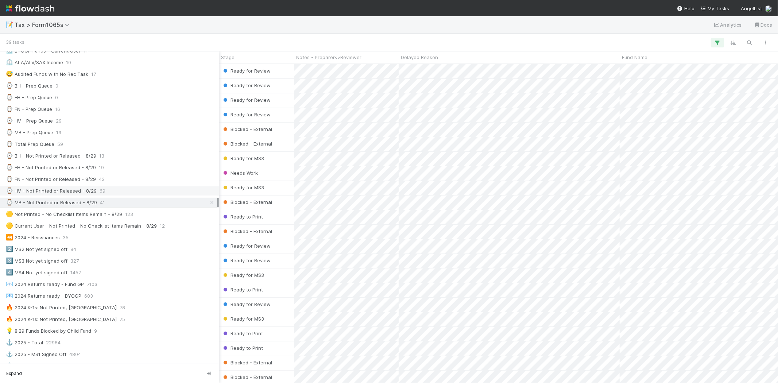
scroll to position [162, 0]
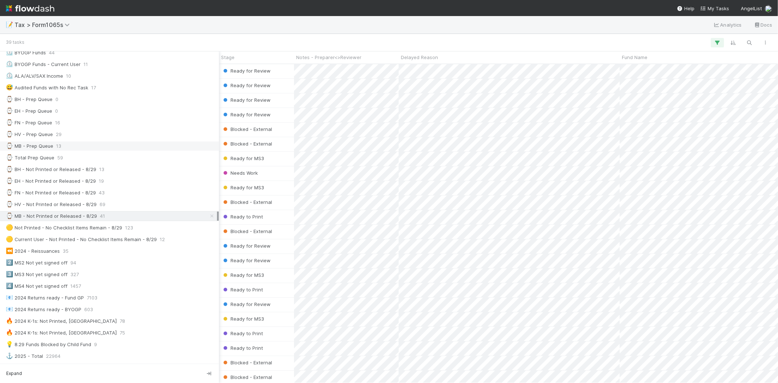
click at [62, 147] on div "⌚ MB - Prep Queue 13" at bounding box center [111, 145] width 211 height 9
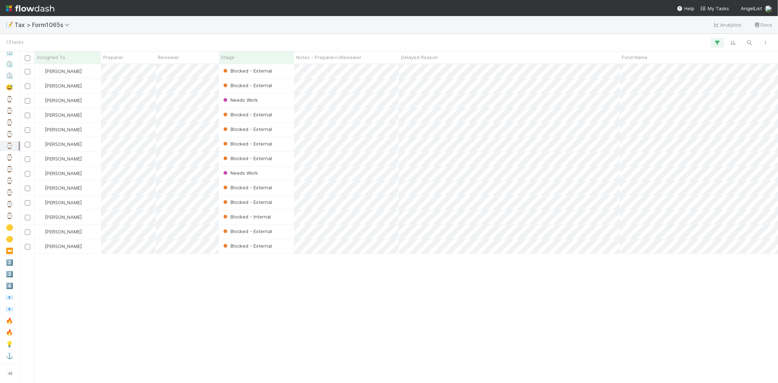
scroll to position [312, 751]
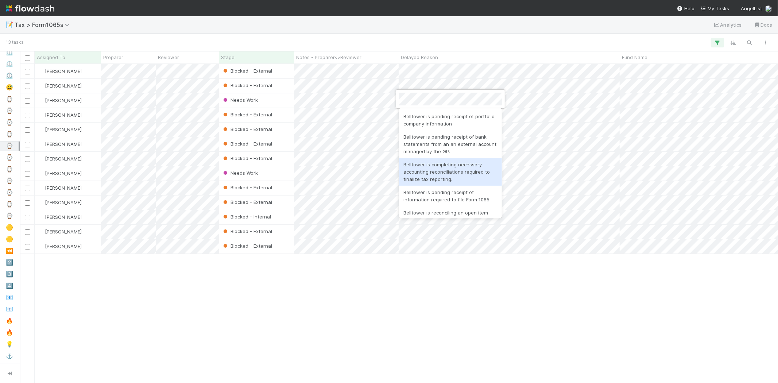
click at [332, 272] on div at bounding box center [389, 191] width 778 height 383
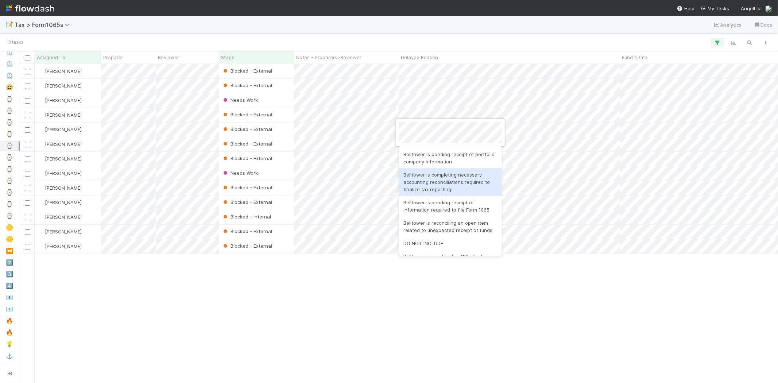
click at [467, 181] on div "Belltower is completing necessary accounting reconciliations required to finali…" at bounding box center [450, 182] width 103 height 28
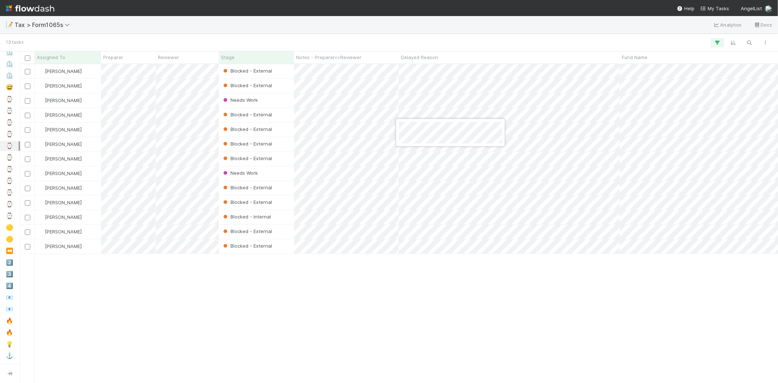
click at [453, 254] on div at bounding box center [389, 191] width 778 height 383
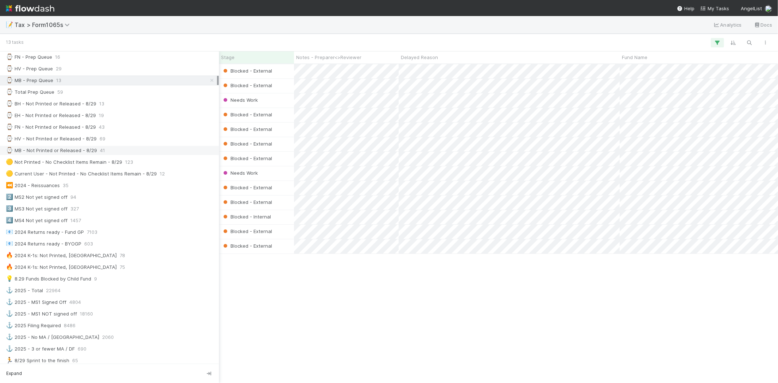
scroll to position [324, 0]
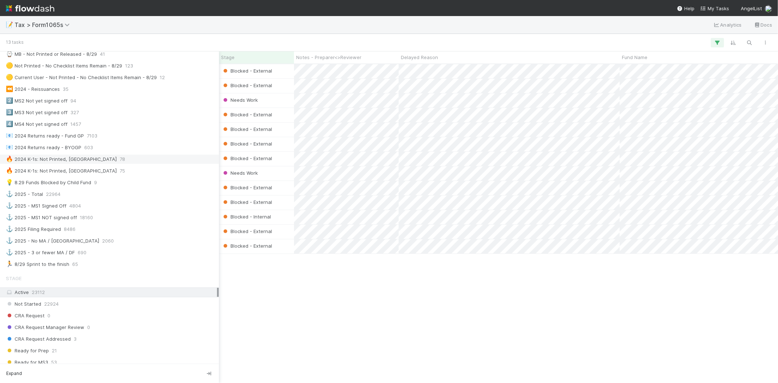
click at [79, 162] on div "🔥 2024 K-1s: Not Printed, Has States" at bounding box center [61, 159] width 111 height 9
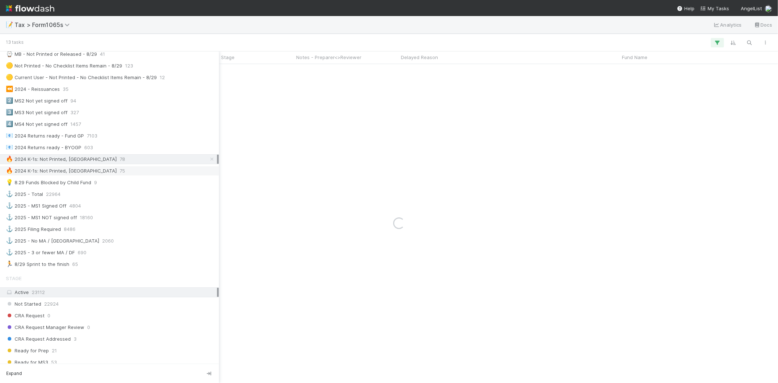
click at [79, 172] on div "🔥 2024 K-1s: Not Printed, No States" at bounding box center [61, 170] width 111 height 9
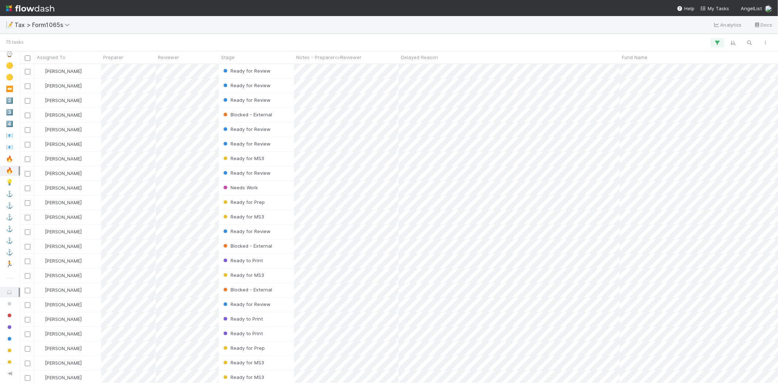
scroll to position [312, 751]
click at [71, 55] on div "Assigned To" at bounding box center [68, 57] width 62 height 7
click at [73, 66] on div "Sort A → Z" at bounding box center [78, 71] width 83 height 11
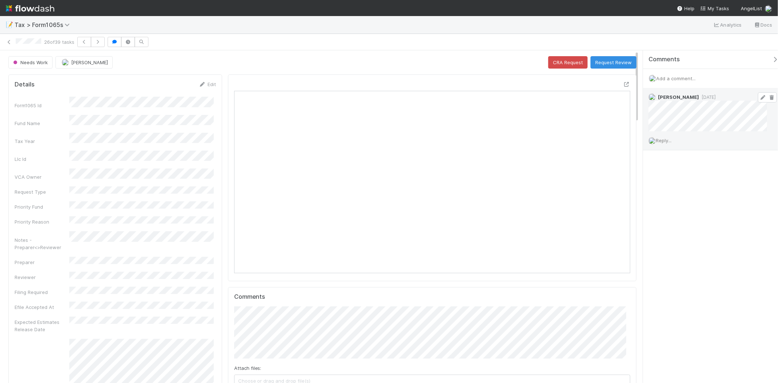
scroll to position [142, 386]
drag, startPoint x: 764, startPoint y: 96, endPoint x: 423, endPoint y: 48, distance: 344.2
click at [768, 96] on icon at bounding box center [771, 97] width 7 height 5
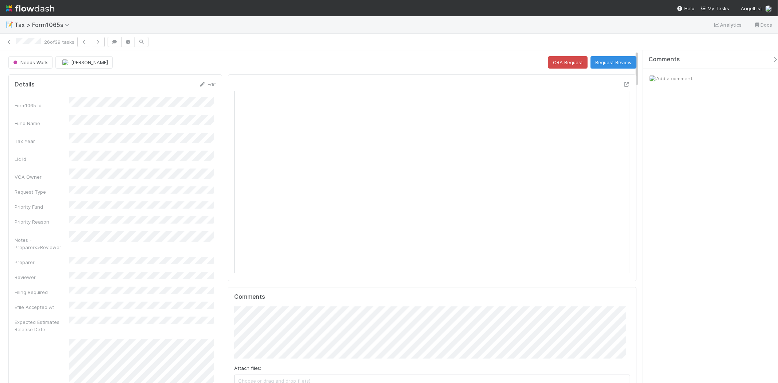
click at [686, 77] on span "Add a comment..." at bounding box center [675, 78] width 39 height 6
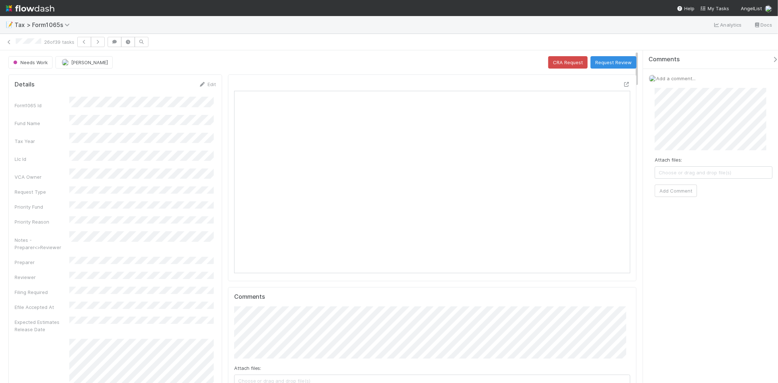
click at [680, 179] on div "Attach files: Choose or drag and drop file(s) Add Comment" at bounding box center [714, 142] width 118 height 109
click at [677, 189] on button "Add Comment" at bounding box center [676, 191] width 42 height 12
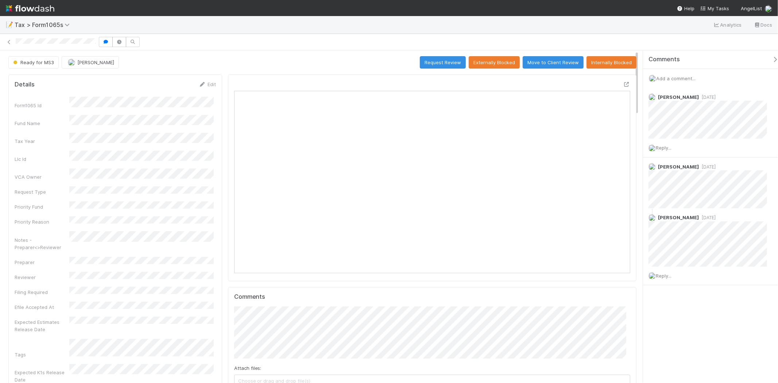
scroll to position [142, 193]
click at [158, 120] on div "Fund Name" at bounding box center [115, 121] width 201 height 12
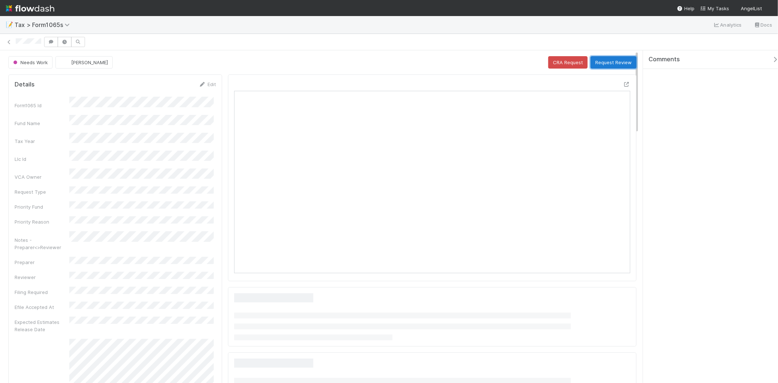
click at [594, 61] on button "Request Review" at bounding box center [613, 62] width 46 height 12
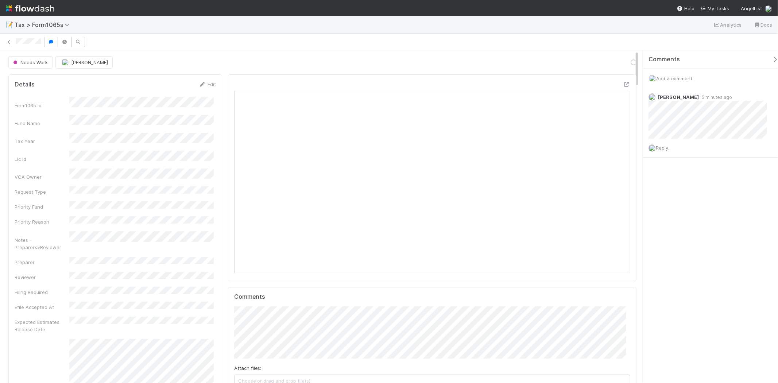
scroll to position [142, 386]
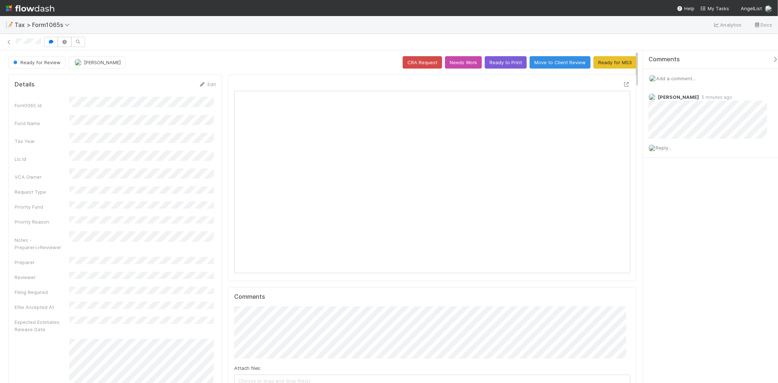
click at [49, 4] on img at bounding box center [30, 8] width 48 height 12
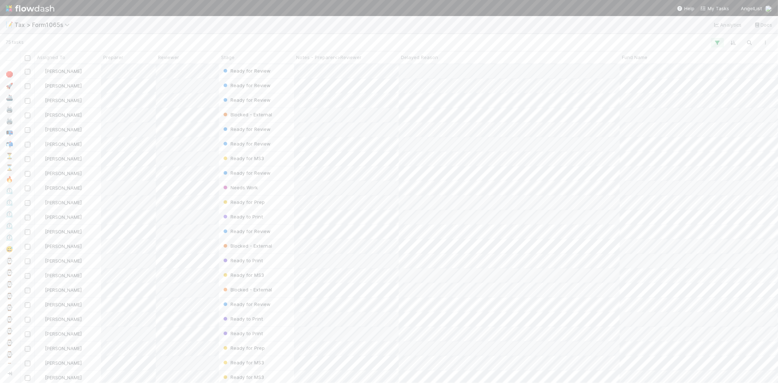
scroll to position [312, 751]
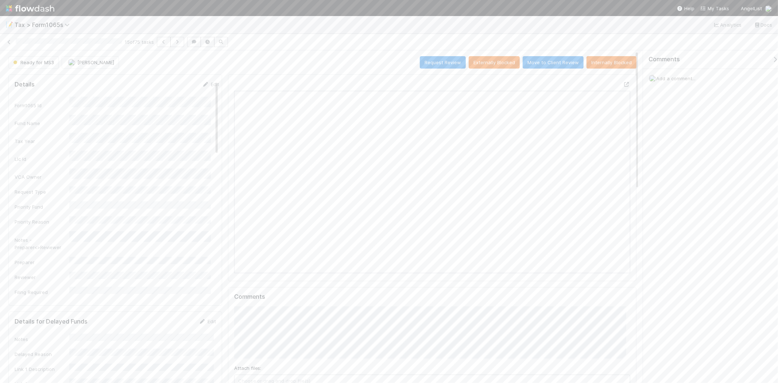
scroll to position [142, 386]
click at [11, 41] on icon at bounding box center [8, 42] width 7 height 5
click at [682, 77] on span "Add a comment..." at bounding box center [675, 78] width 39 height 6
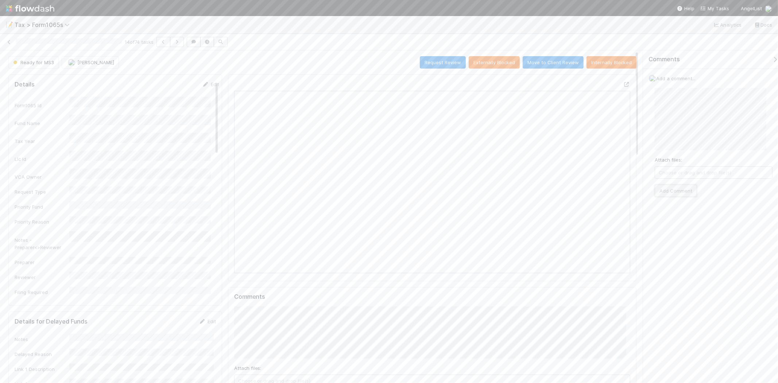
click at [662, 193] on button "Add Comment" at bounding box center [676, 191] width 42 height 12
click at [9, 40] on icon at bounding box center [8, 42] width 7 height 5
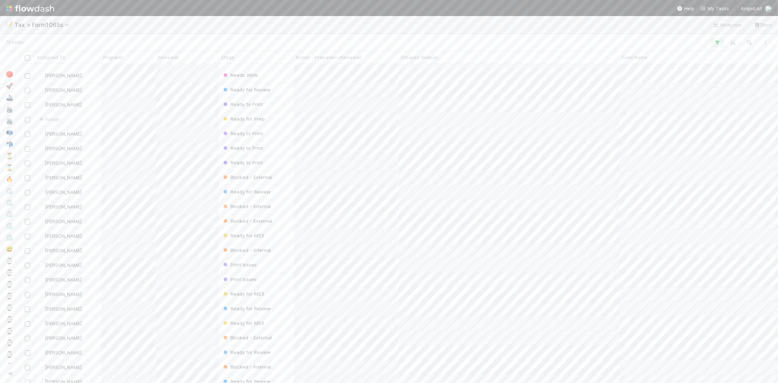
scroll to position [767, 0]
click at [268, 16] on div at bounding box center [389, 191] width 778 height 383
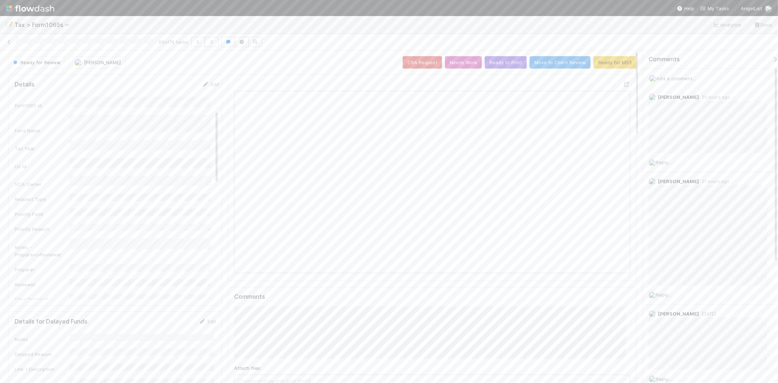
scroll to position [121, 0]
click at [206, 321] on link "Edit" at bounding box center [207, 321] width 17 height 6
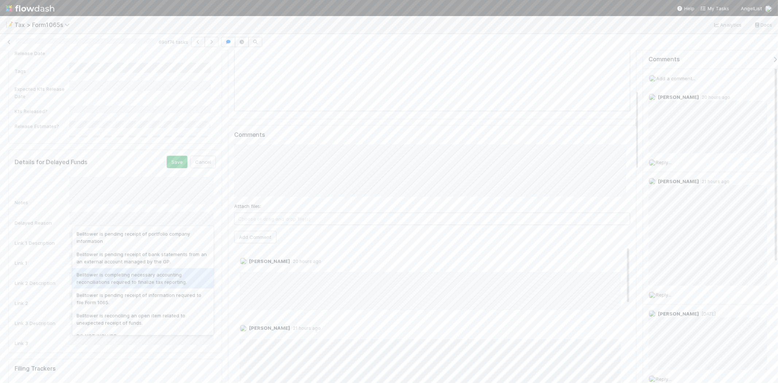
click at [143, 281] on div "Belltower is completing necessary accounting reconciliations required to finali…" at bounding box center [142, 278] width 141 height 20
click at [173, 161] on button "Save" at bounding box center [177, 162] width 21 height 12
click at [205, 158] on link "Edit" at bounding box center [207, 159] width 17 height 6
click at [111, 249] on div "Notes Delayed Reason Link 1 Description Link 1 Link 2 Description Link 2 Link 3…" at bounding box center [115, 266] width 201 height 178
click at [179, 162] on button "Save" at bounding box center [177, 162] width 21 height 12
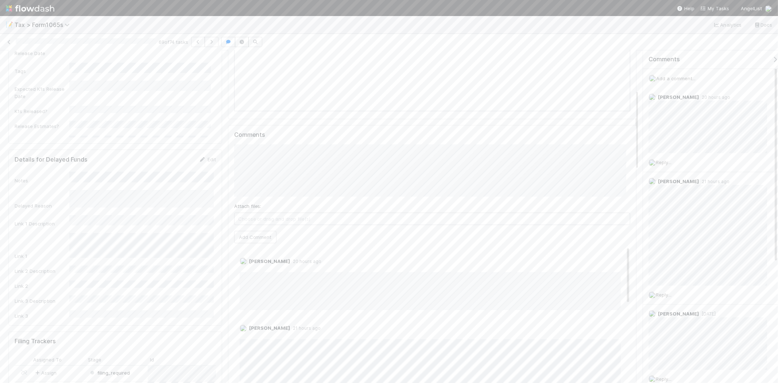
click at [44, 13] on img at bounding box center [30, 8] width 48 height 12
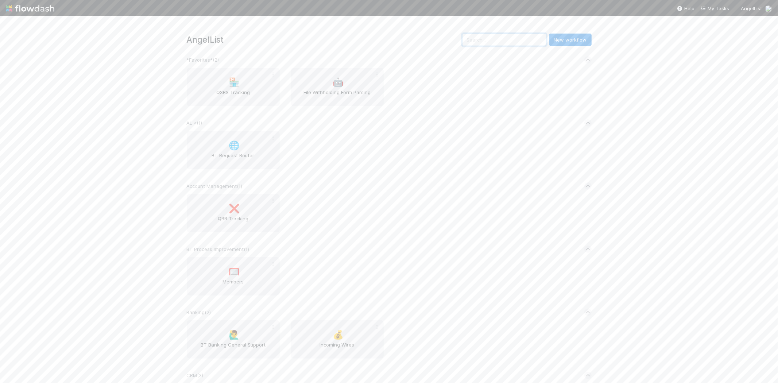
click at [511, 38] on input "text" at bounding box center [504, 40] width 84 height 12
type input "1065"
click at [214, 83] on div "📝 Form1065s" at bounding box center [233, 87] width 93 height 38
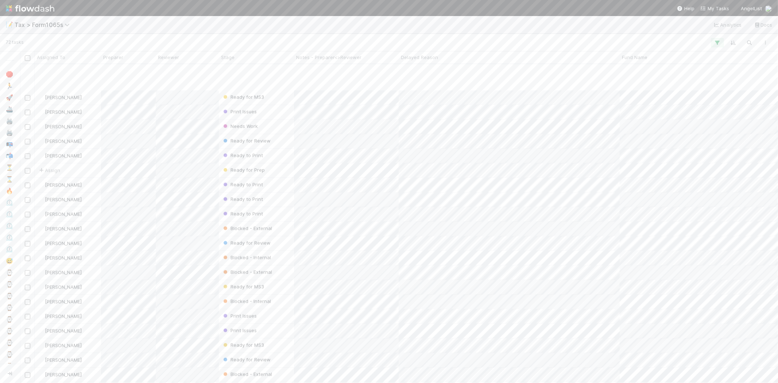
scroll to position [738, 0]
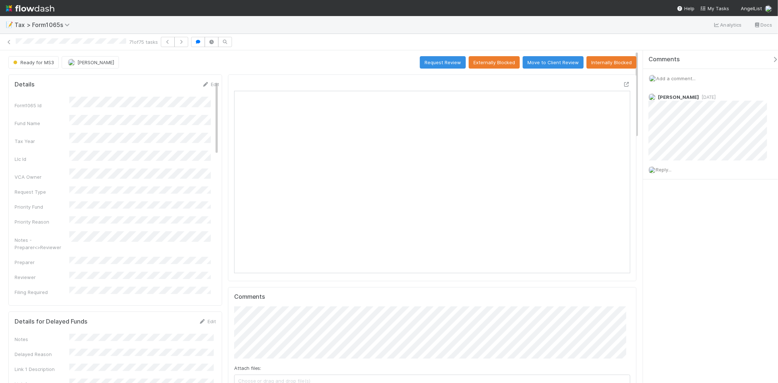
scroll to position [142, 386]
click at [669, 79] on span "Add a comment..." at bounding box center [675, 78] width 39 height 6
click at [689, 186] on button "Add Comment" at bounding box center [676, 191] width 42 height 12
click at [11, 44] on icon at bounding box center [8, 42] width 7 height 5
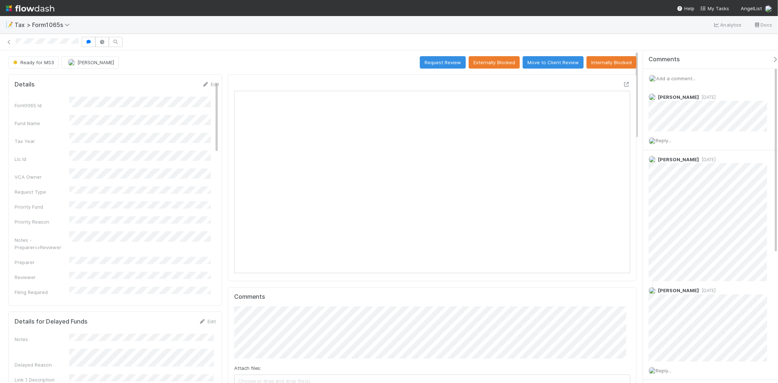
scroll to position [142, 193]
click at [675, 79] on span "Add a comment..." at bounding box center [675, 78] width 39 height 6
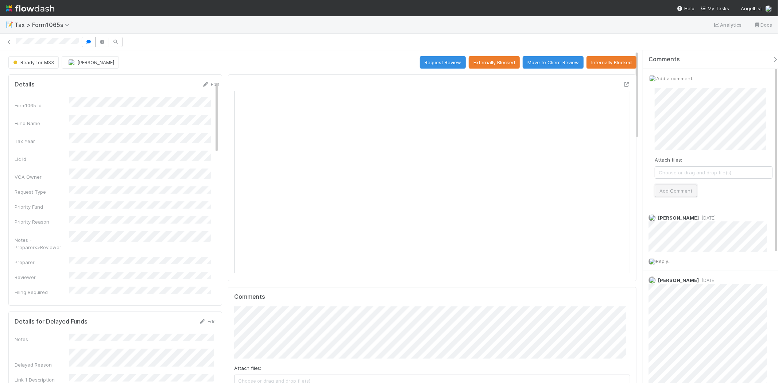
click at [677, 189] on button "Add Comment" at bounding box center [676, 191] width 42 height 12
click at [28, 7] on img at bounding box center [30, 8] width 48 height 12
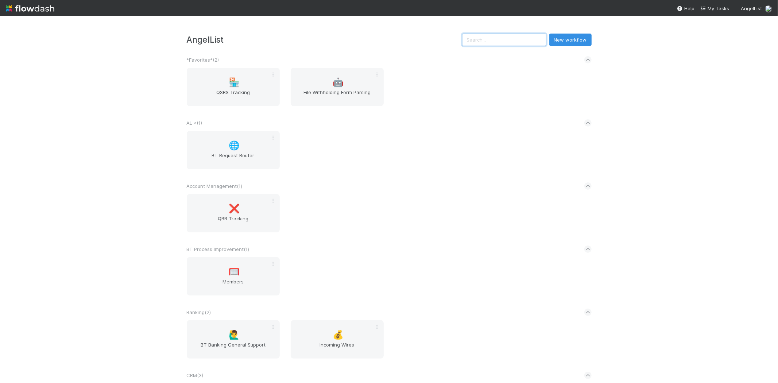
click at [520, 38] on input "text" at bounding box center [504, 40] width 84 height 12
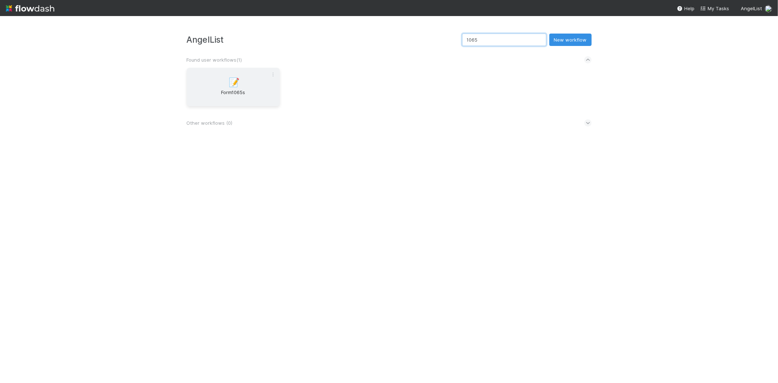
type input "1065"
click at [240, 78] on span "📝" at bounding box center [234, 82] width 11 height 9
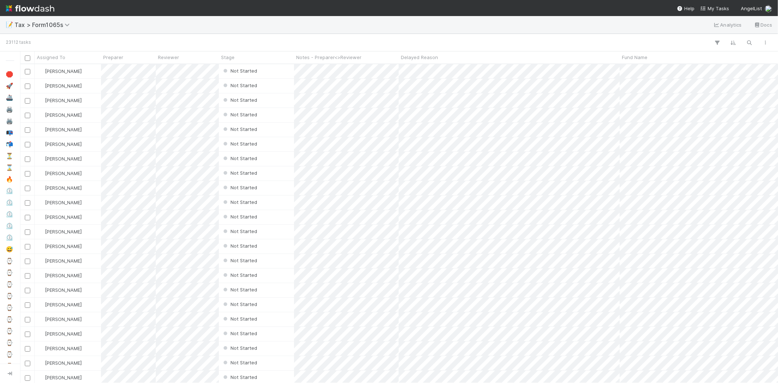
scroll to position [6, 6]
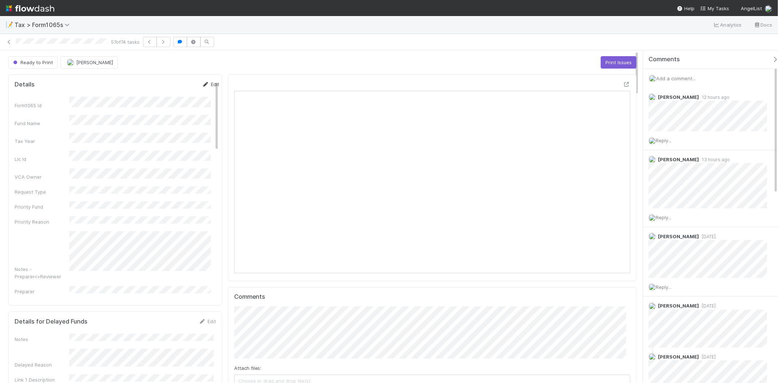
click at [202, 83] on link "Edit" at bounding box center [210, 84] width 17 height 6
click at [204, 321] on link "Edit" at bounding box center [207, 321] width 17 height 6
click at [205, 86] on link "Edit" at bounding box center [210, 84] width 17 height 6
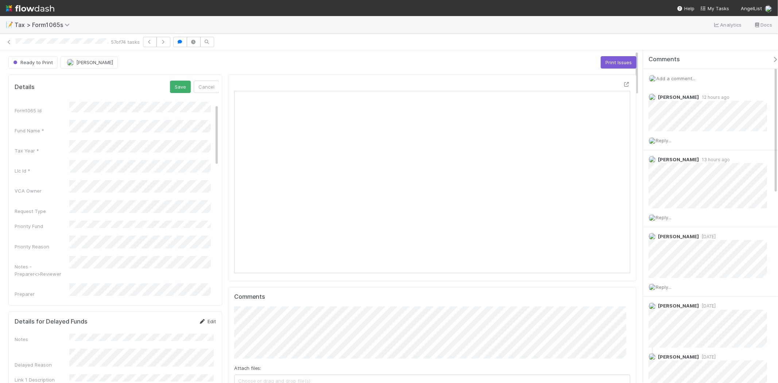
scroll to position [162, 0]
click at [210, 321] on link "Edit" at bounding box center [207, 321] width 17 height 6
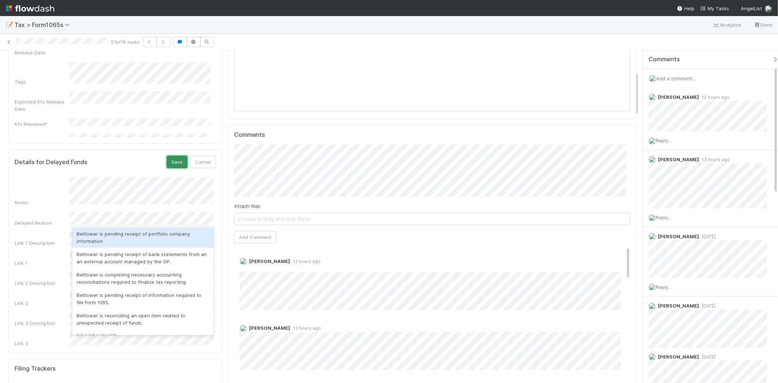
click at [178, 163] on button "Save" at bounding box center [177, 162] width 21 height 12
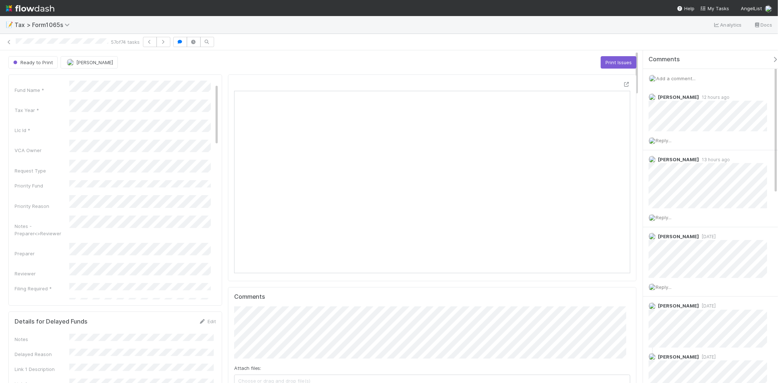
scroll to position [0, 0]
click at [170, 88] on button "Save" at bounding box center [180, 87] width 21 height 12
click at [9, 41] on icon at bounding box center [8, 42] width 7 height 5
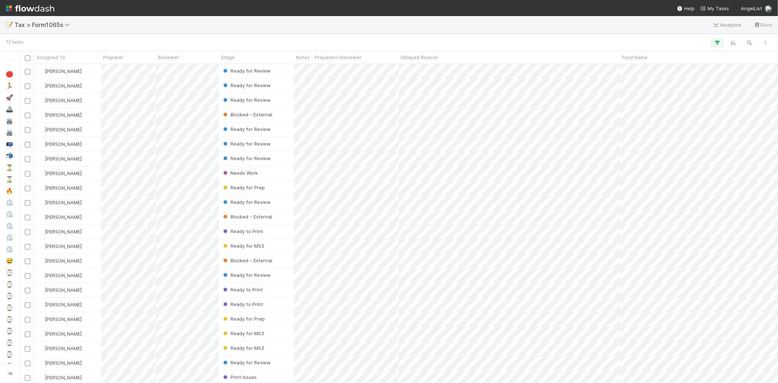
scroll to position [312, 751]
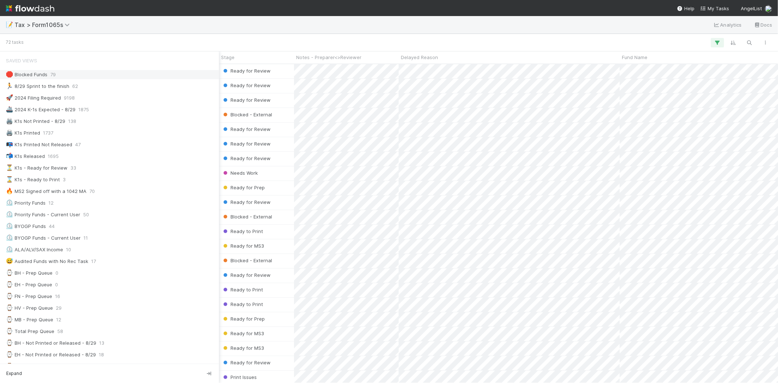
click at [46, 78] on div "🛑 Blocked Funds" at bounding box center [27, 74] width 42 height 9
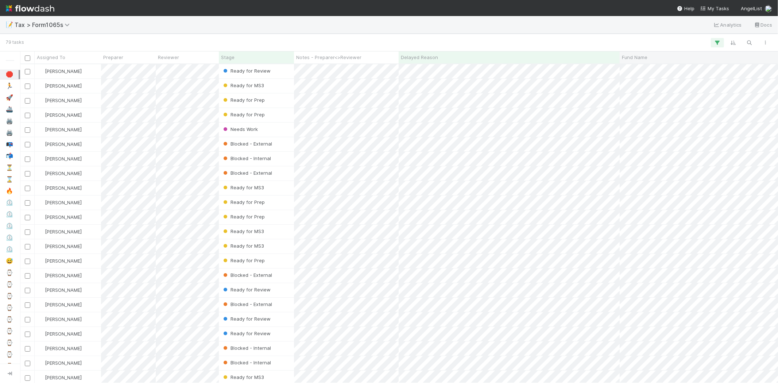
scroll to position [312, 751]
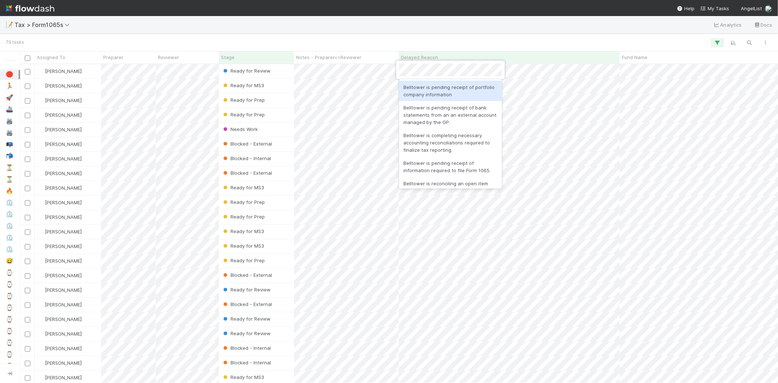
click at [469, 46] on div at bounding box center [389, 191] width 778 height 383
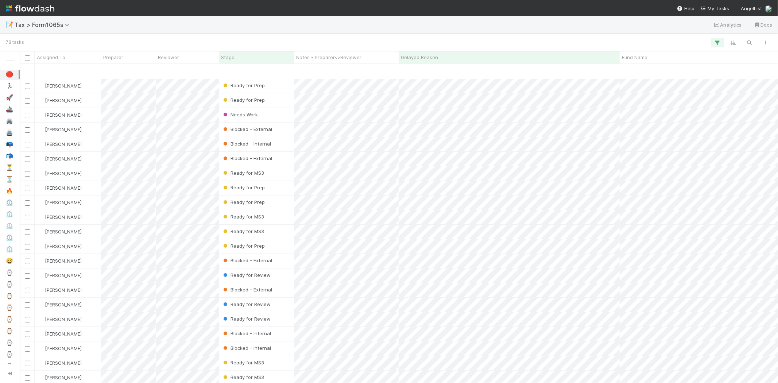
scroll to position [40, 0]
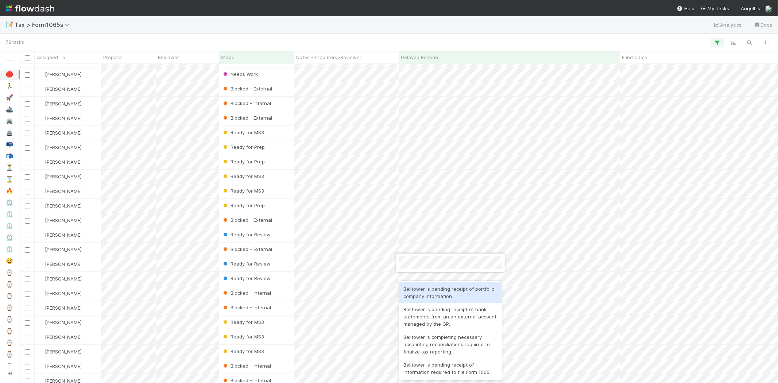
click at [418, 39] on div at bounding box center [389, 191] width 778 height 383
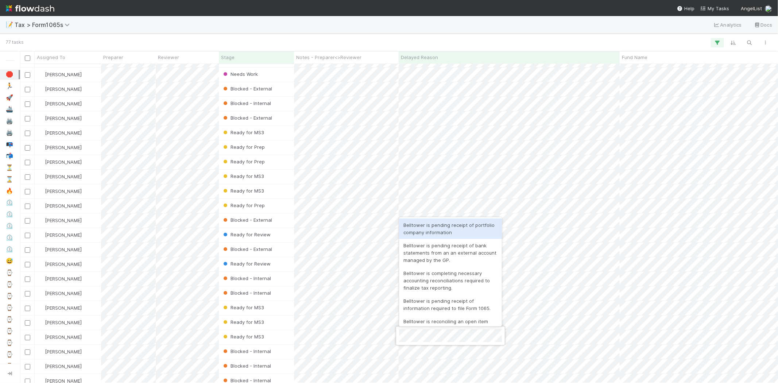
click at [371, 308] on div at bounding box center [389, 191] width 778 height 383
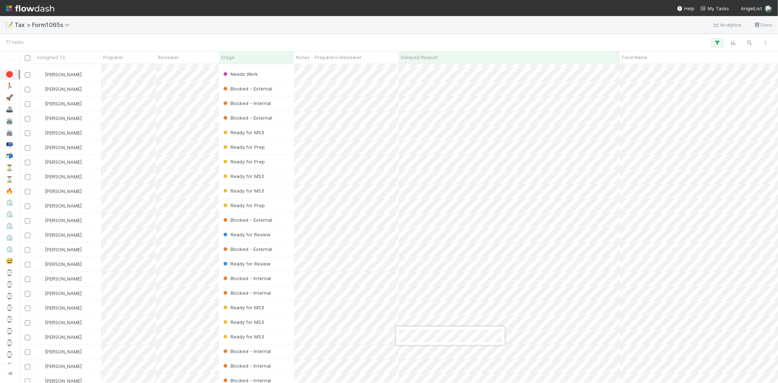
click at [420, 22] on div at bounding box center [389, 191] width 778 height 383
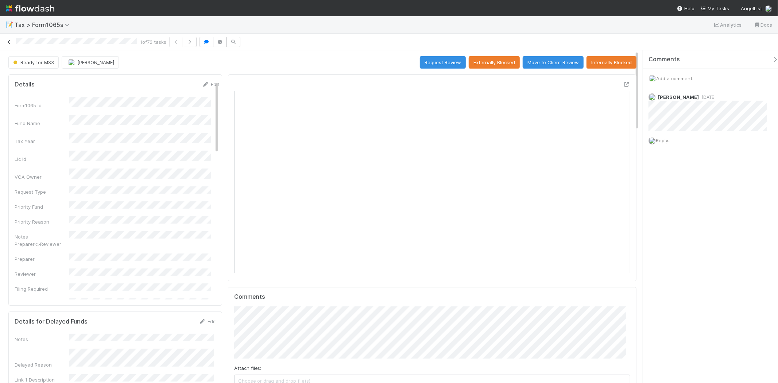
click at [10, 43] on icon at bounding box center [8, 42] width 7 height 5
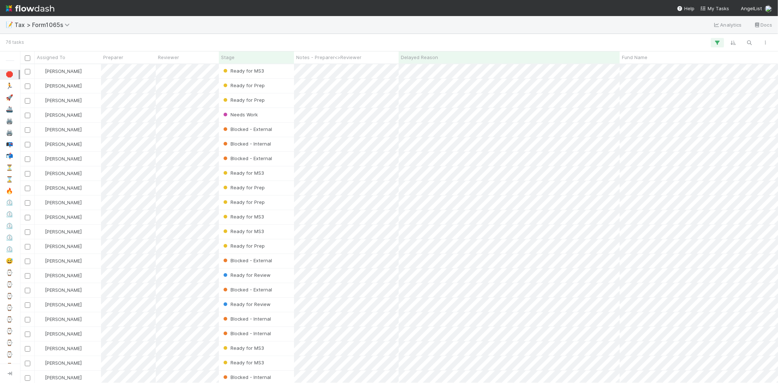
scroll to position [312, 751]
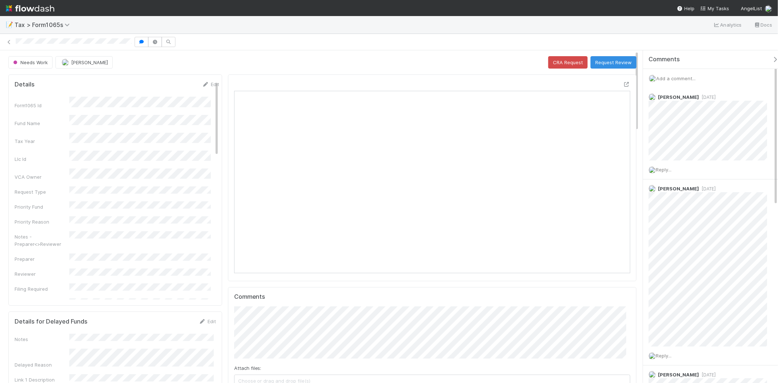
click at [676, 81] on span "Add a comment..." at bounding box center [675, 78] width 39 height 6
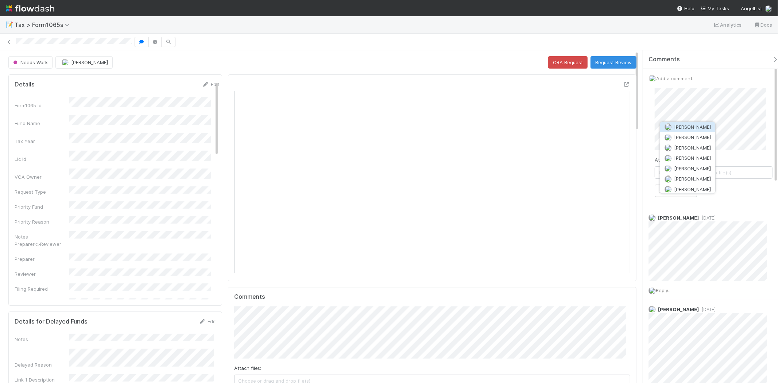
click at [705, 127] on span "[PERSON_NAME]" at bounding box center [692, 127] width 37 height 6
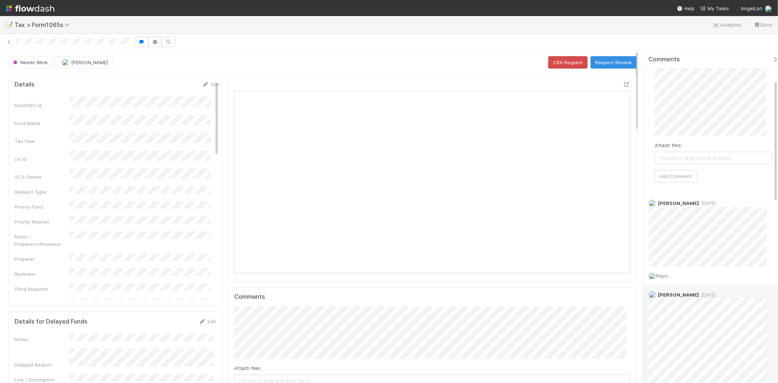
scroll to position [81, 0]
click at [679, 175] on div "Attach files: Choose or drag and drop file(s) Add Comment" at bounding box center [714, 98] width 118 height 182
click at [678, 187] on button "Add Comment" at bounding box center [676, 182] width 42 height 12
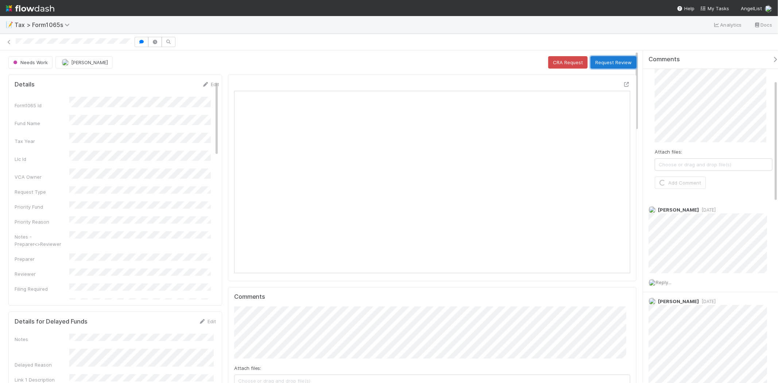
click at [600, 58] on button "Request Review" at bounding box center [613, 62] width 46 height 12
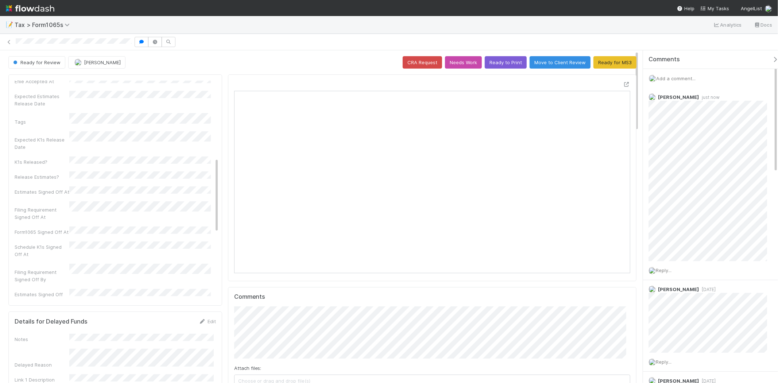
scroll to position [243, 0]
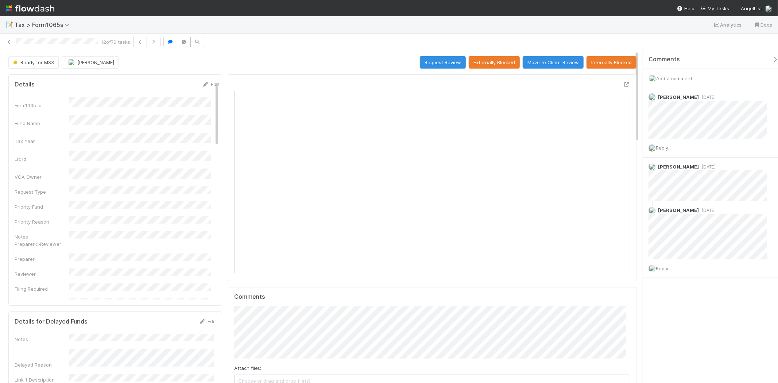
scroll to position [142, 386]
click at [8, 42] on icon at bounding box center [8, 42] width 7 height 5
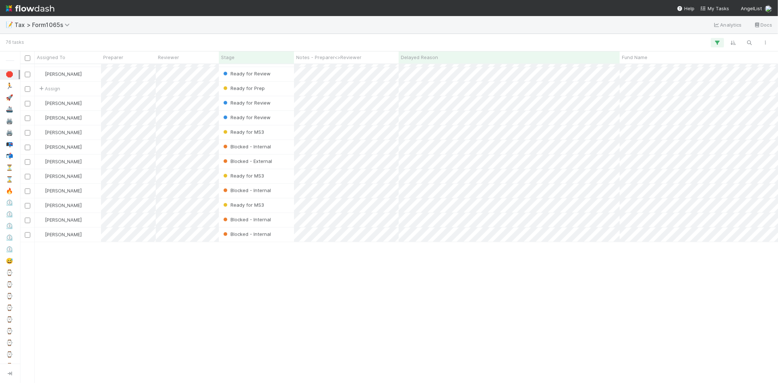
scroll to position [593, 0]
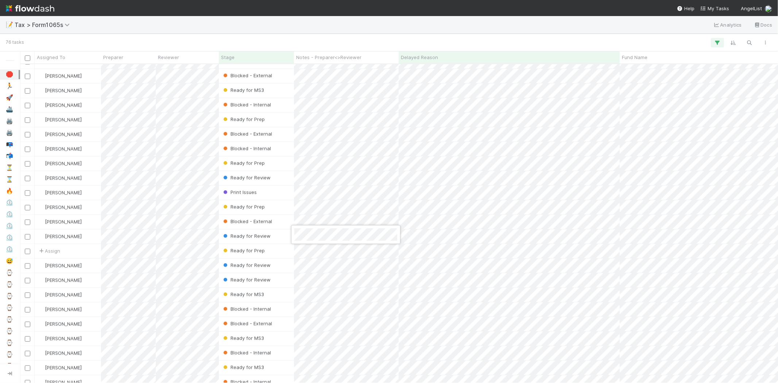
click at [346, 35] on div at bounding box center [389, 191] width 778 height 383
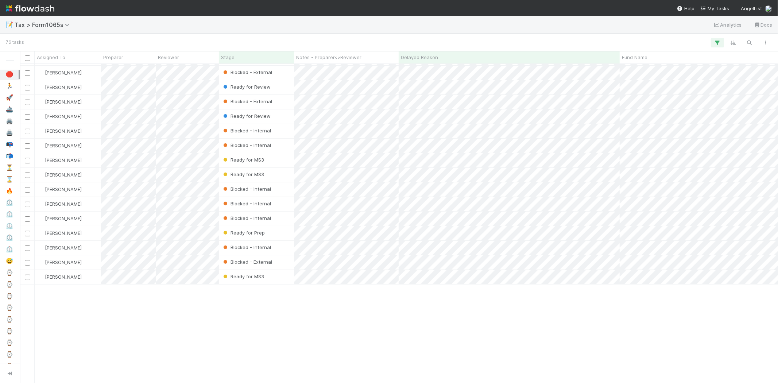
scroll to position [0, 0]
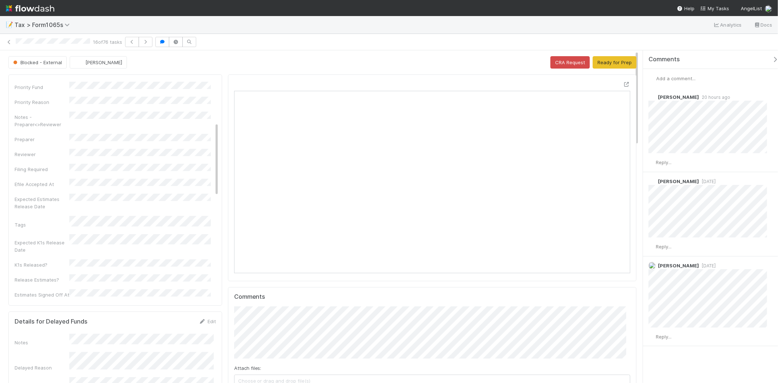
scroll to position [121, 0]
click at [209, 319] on link "Edit" at bounding box center [207, 321] width 17 height 6
click at [46, 350] on div "Notes" at bounding box center [115, 353] width 201 height 29
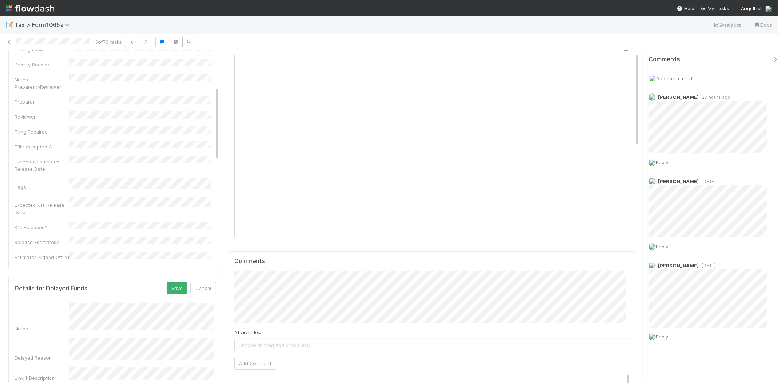
scroll to position [81, 0]
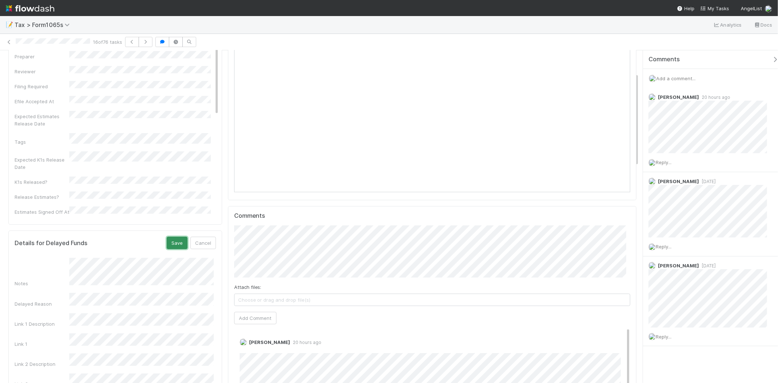
click at [176, 244] on button "Save" at bounding box center [177, 243] width 21 height 12
click at [117, 224] on div "Details Edit Form1065 Id Fund Name Tax Year Llc Id VCA Owner Request Type Prior…" at bounding box center [115, 108] width 214 height 231
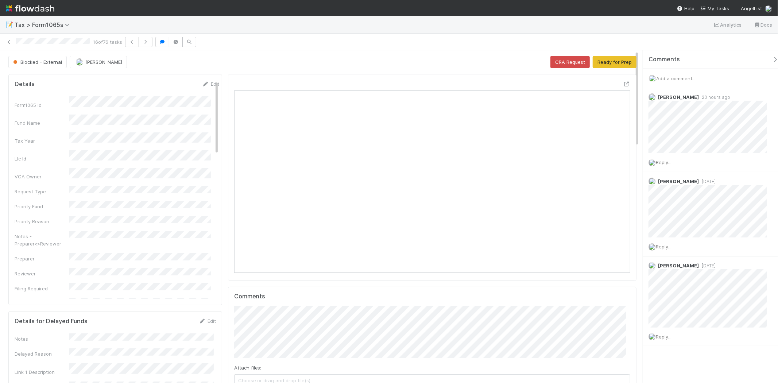
scroll to position [0, 0]
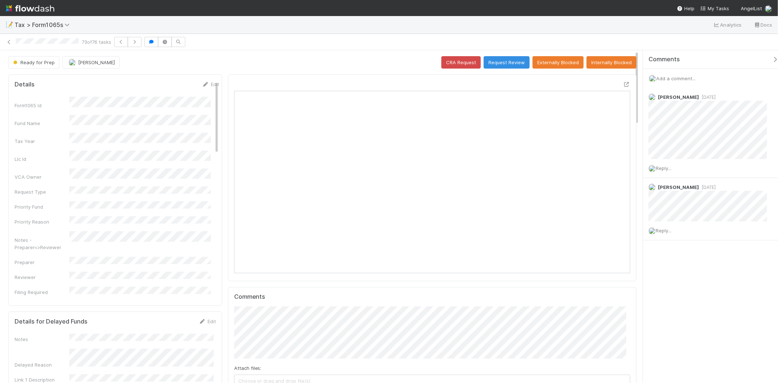
scroll to position [142, 386]
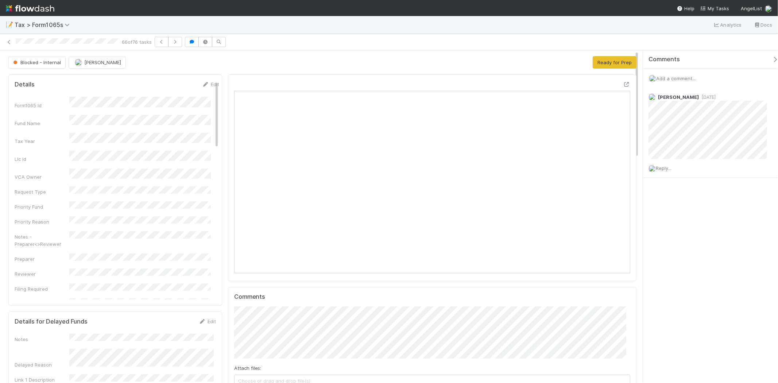
scroll to position [142, 386]
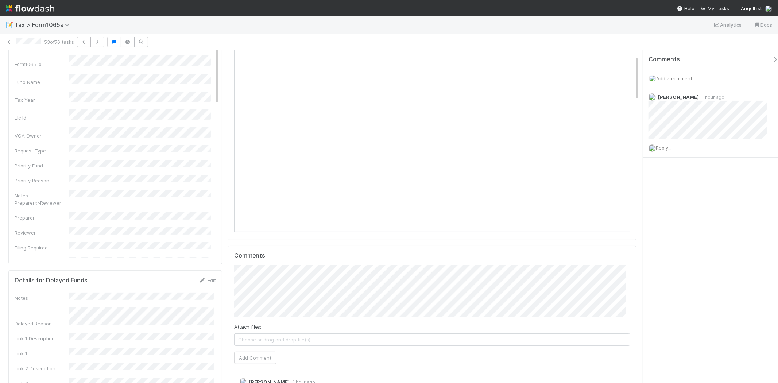
scroll to position [40, 0]
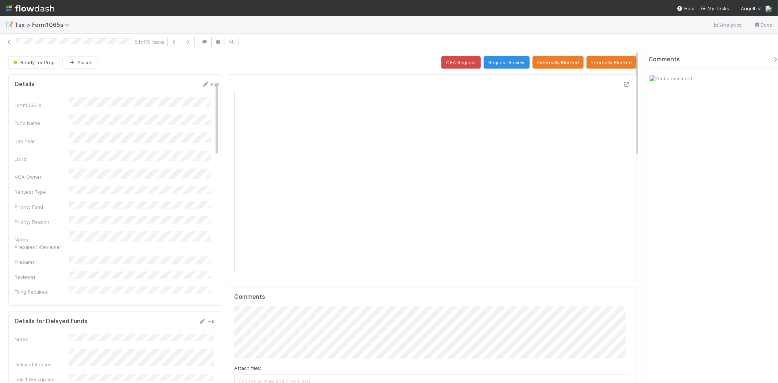
scroll to position [142, 386]
click at [9, 45] on link at bounding box center [8, 41] width 7 height 7
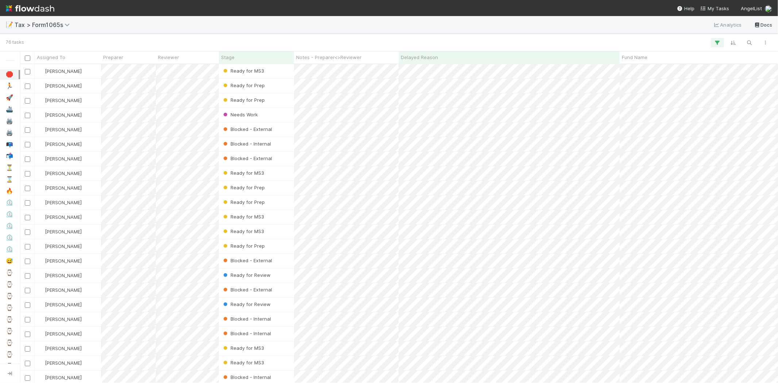
scroll to position [312, 751]
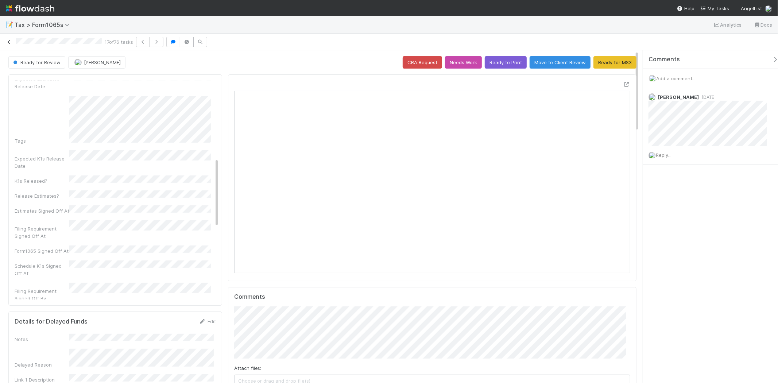
click at [10, 44] on icon at bounding box center [8, 42] width 7 height 5
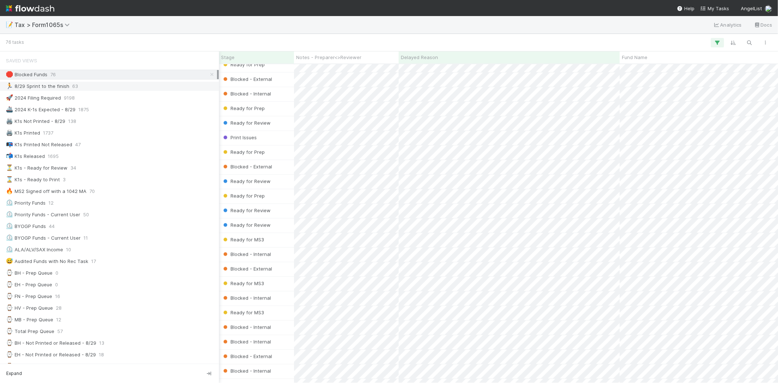
click at [111, 85] on div "🏃 8/29 Sprint to the finish 63" at bounding box center [111, 86] width 211 height 9
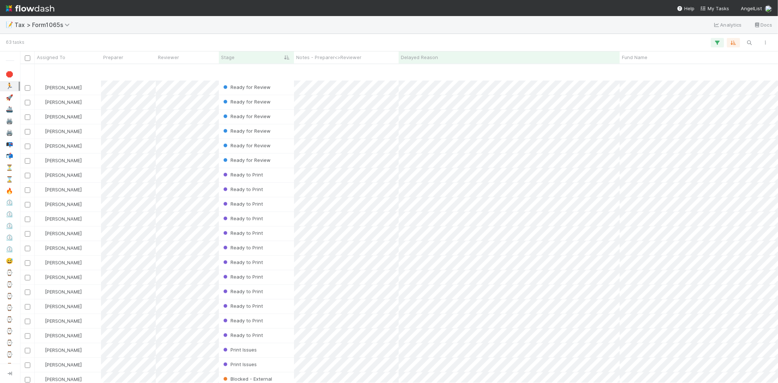
scroll to position [606, 0]
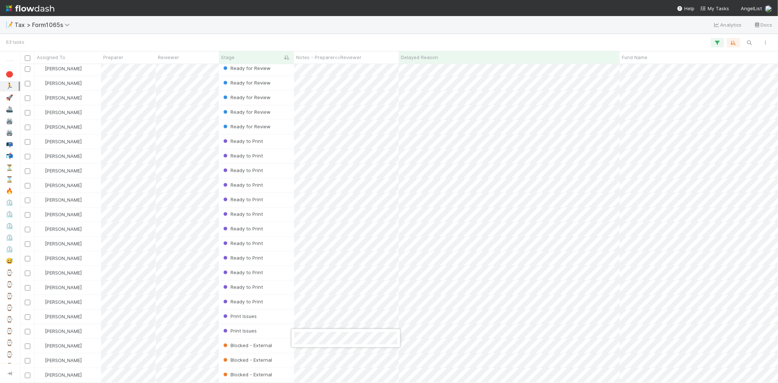
click at [323, 354] on div at bounding box center [389, 191] width 778 height 383
click at [350, 366] on div at bounding box center [389, 191] width 778 height 383
click at [332, 352] on div at bounding box center [389, 191] width 778 height 383
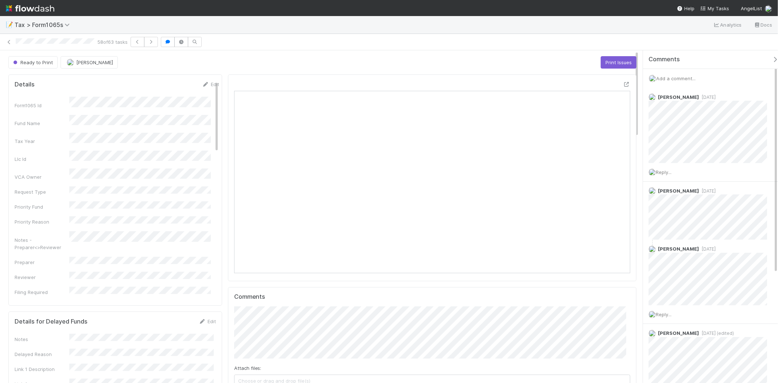
scroll to position [142, 386]
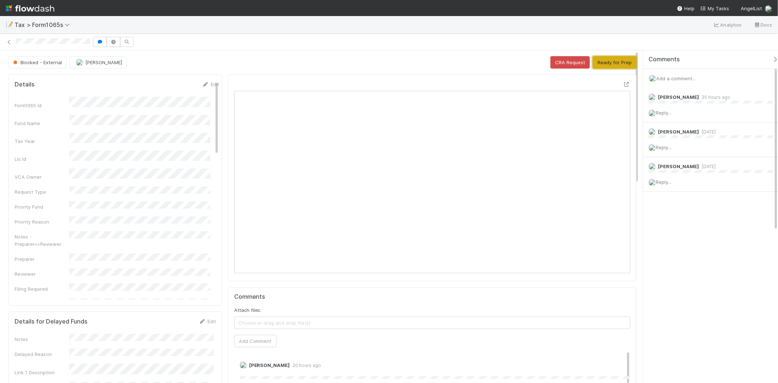
click at [613, 61] on button "Ready for Prep" at bounding box center [615, 62] width 44 height 12
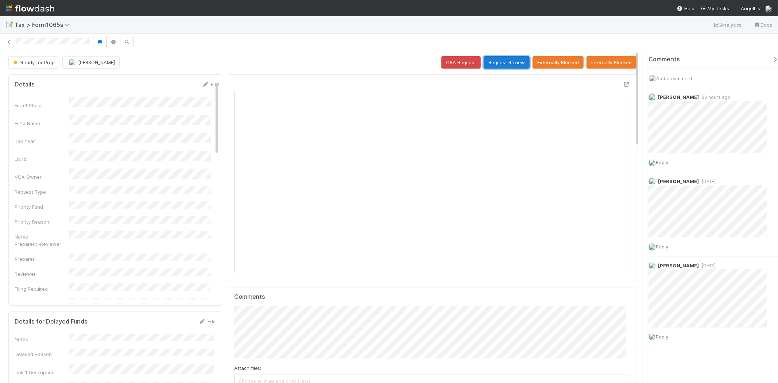
click at [506, 61] on button "Request Review" at bounding box center [506, 62] width 46 height 12
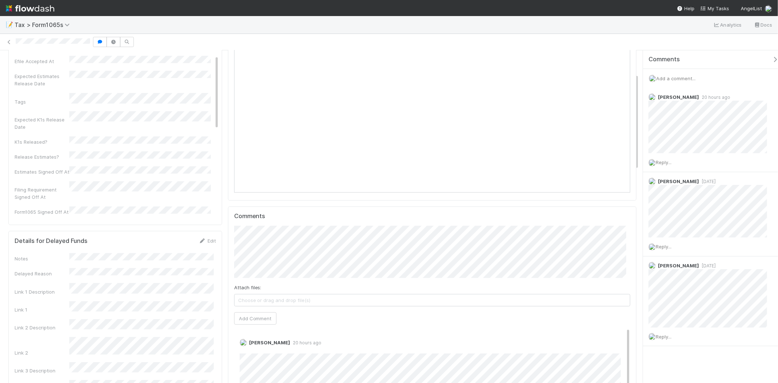
scroll to position [81, 0]
click at [204, 239] on link "Edit" at bounding box center [207, 240] width 17 height 6
click at [204, 239] on button "Cancel" at bounding box center [203, 243] width 26 height 12
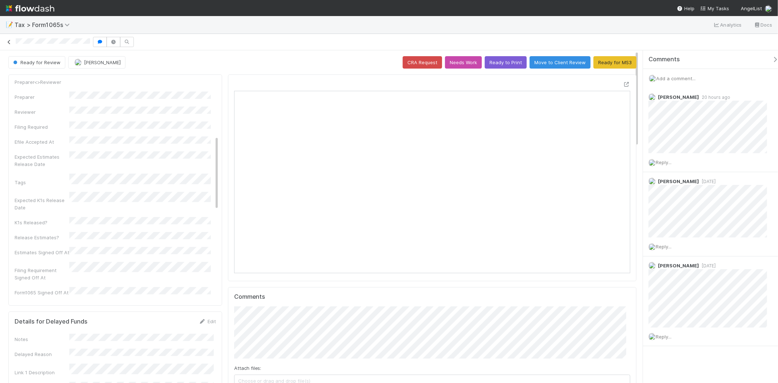
click at [7, 41] on icon at bounding box center [8, 42] width 7 height 5
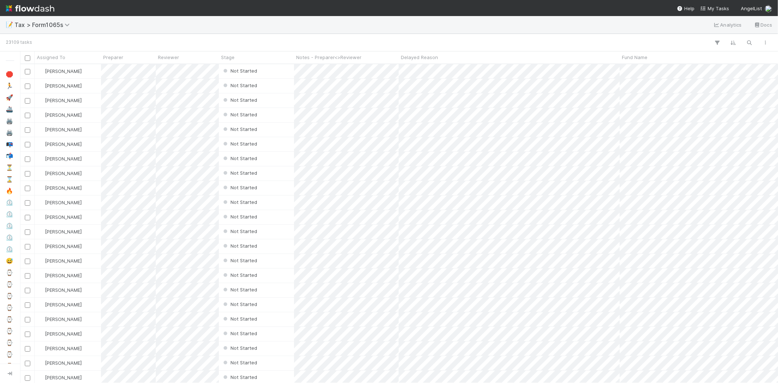
scroll to position [312, 751]
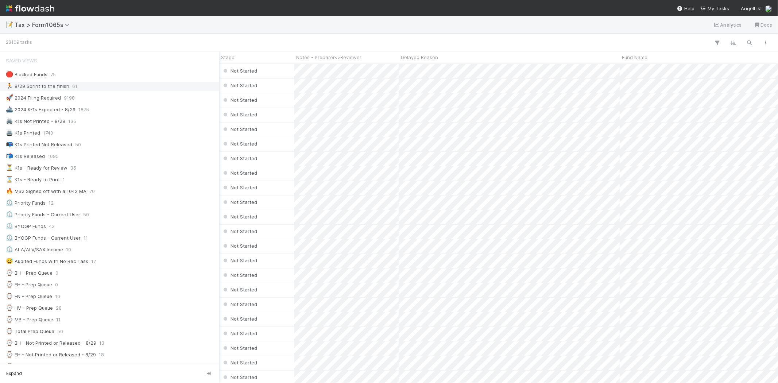
click at [40, 84] on div "🏃 8/29 Sprint to the finish" at bounding box center [37, 86] width 63 height 9
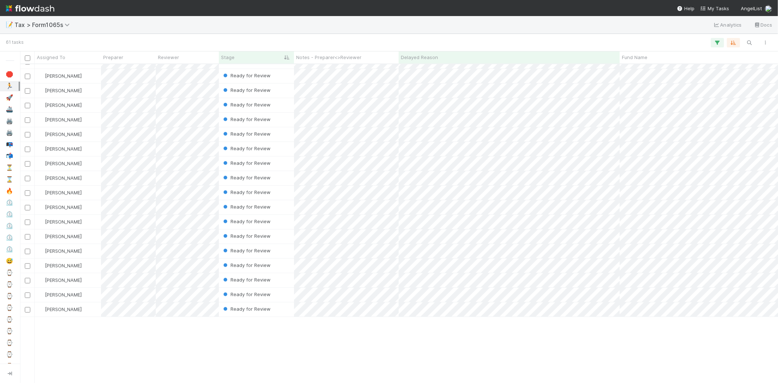
scroll to position [294, 0]
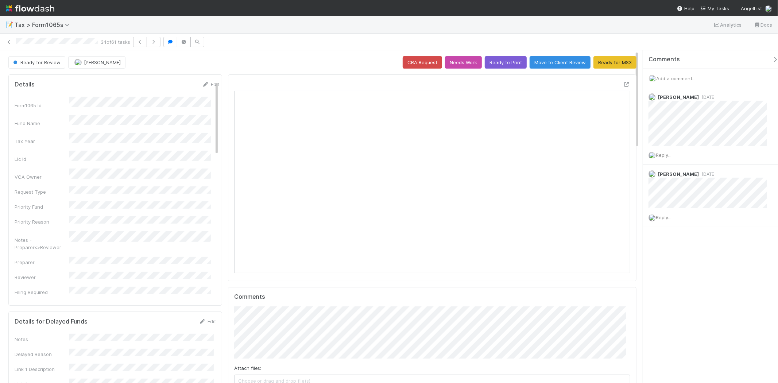
scroll to position [142, 386]
click at [12, 43] on icon at bounding box center [8, 42] width 7 height 5
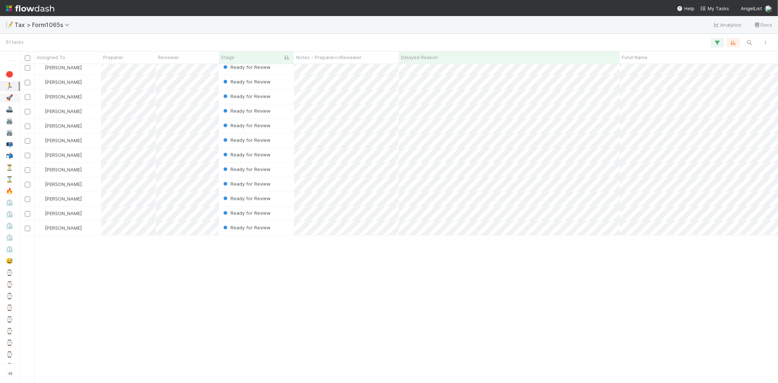
scroll to position [294, 0]
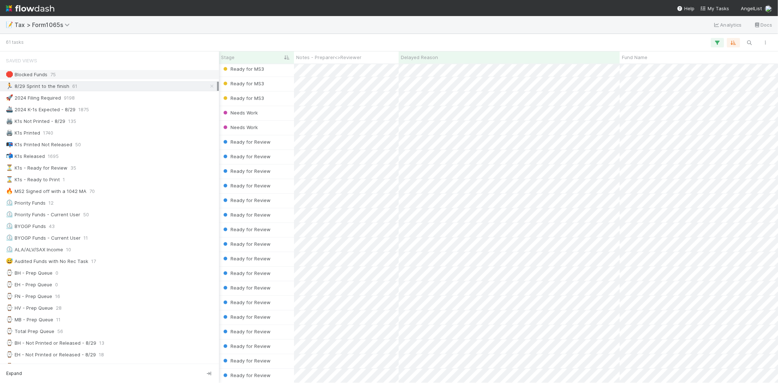
click at [22, 74] on div "🛑 Blocked Funds" at bounding box center [27, 74] width 42 height 9
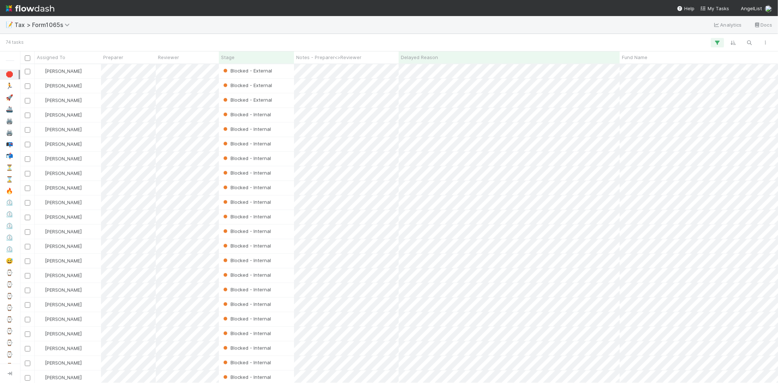
scroll to position [767, 0]
click at [752, 42] on icon "button" at bounding box center [749, 42] width 7 height 7
click at [487, 28] on div at bounding box center [389, 191] width 778 height 383
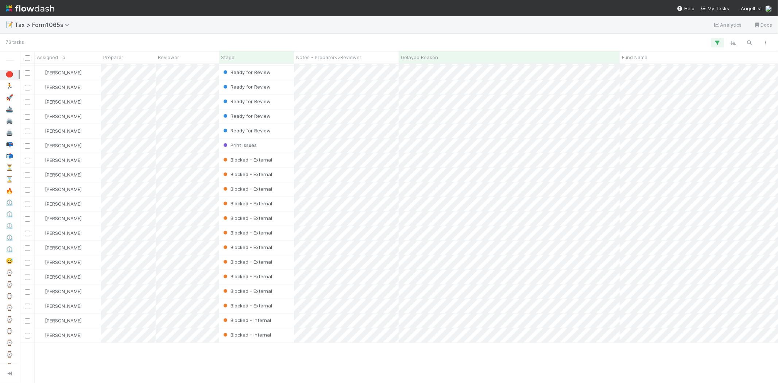
scroll to position [428, 0]
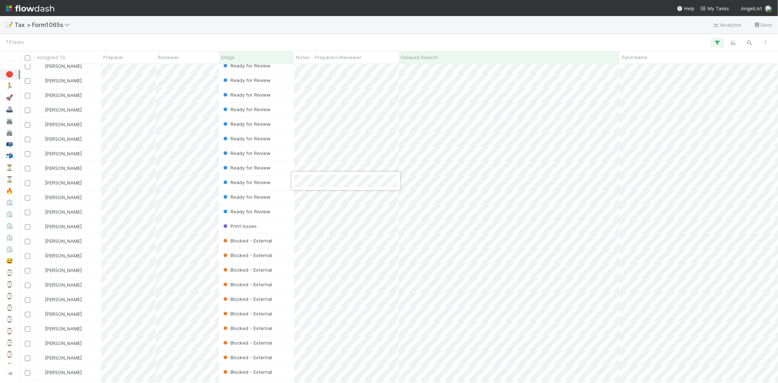
click at [355, 38] on div at bounding box center [389, 191] width 778 height 383
click at [373, 17] on div "📝 Tax > Form1065s Analytics Docs" at bounding box center [389, 25] width 778 height 18
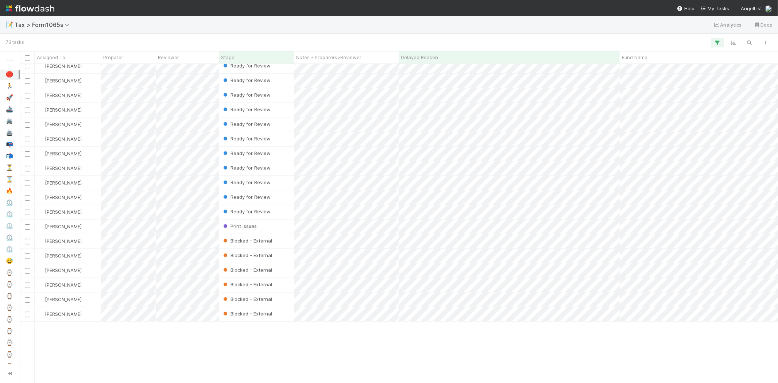
scroll to position [347, 0]
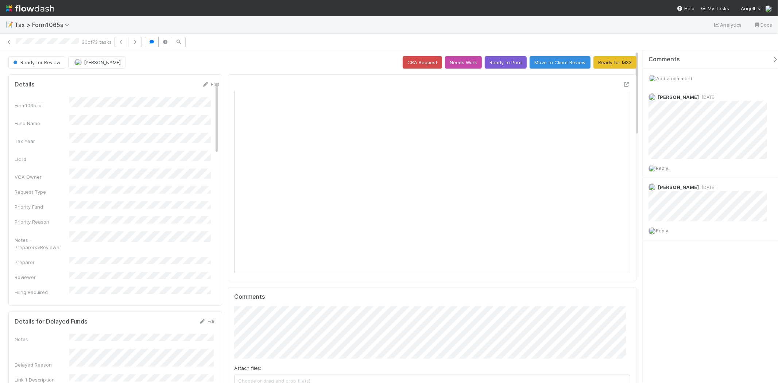
scroll to position [142, 386]
click at [11, 41] on icon at bounding box center [8, 42] width 7 height 5
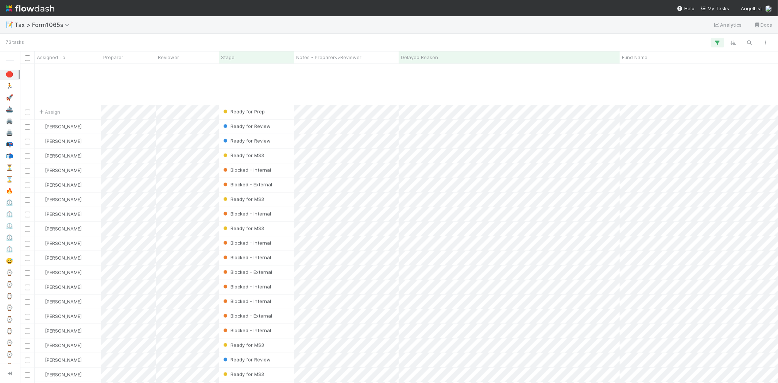
scroll to position [752, 0]
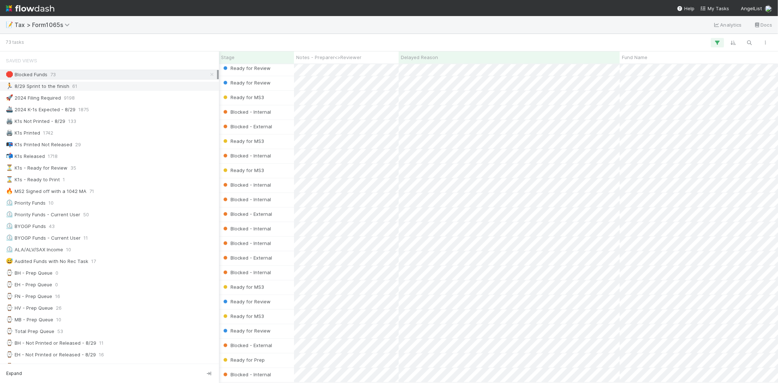
click at [39, 91] on div "🏃 8/29 Sprint to the finish 61" at bounding box center [109, 86] width 219 height 10
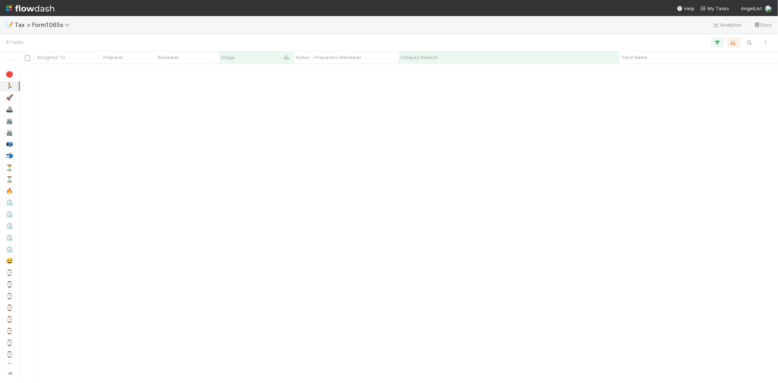
scroll to position [577, 0]
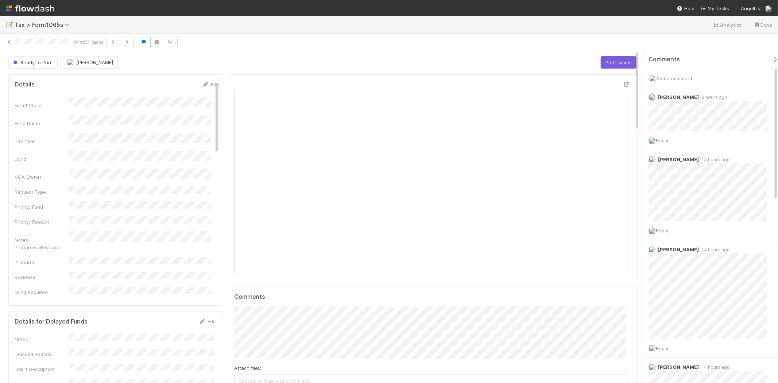
scroll to position [142, 386]
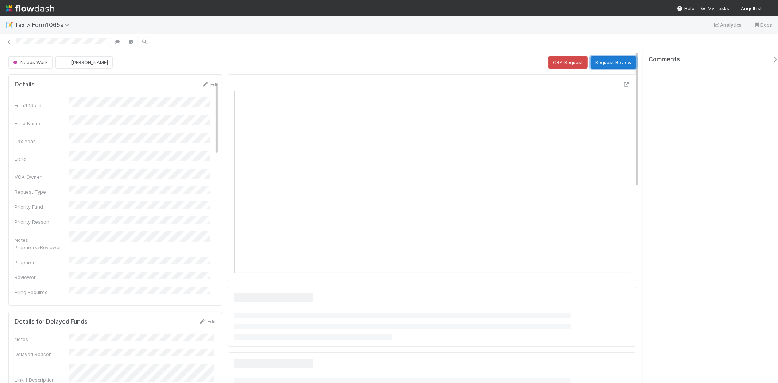
click at [591, 66] on button "Request Review" at bounding box center [613, 62] width 46 height 12
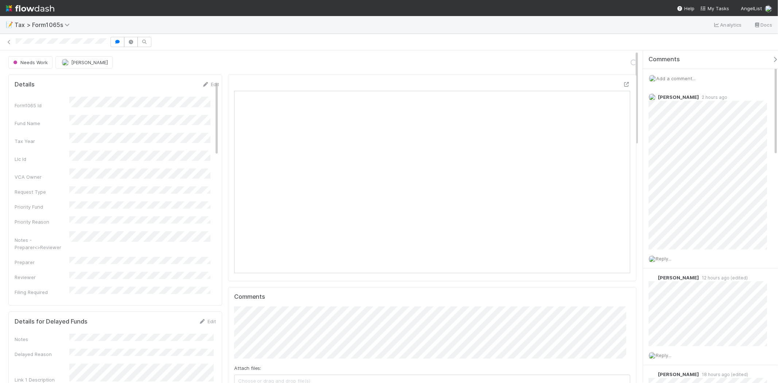
scroll to position [142, 193]
click at [666, 79] on span "Add a comment..." at bounding box center [675, 78] width 39 height 6
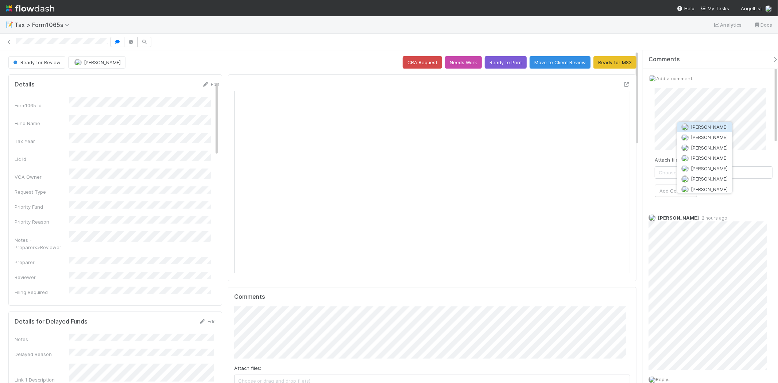
click at [702, 129] on span "[PERSON_NAME]" at bounding box center [709, 127] width 37 height 6
click at [676, 190] on button "Add Comment" at bounding box center [676, 191] width 42 height 12
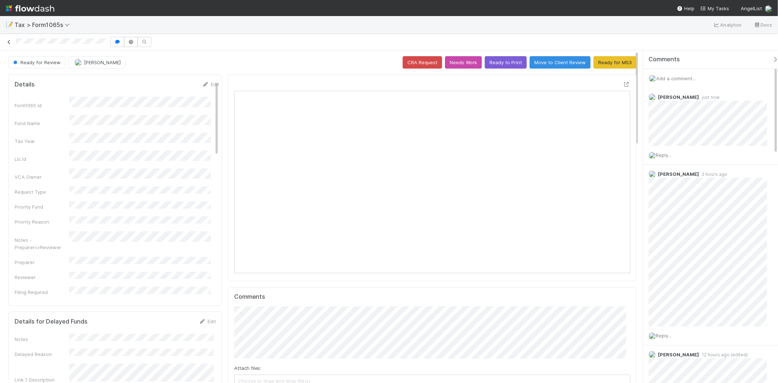
click at [11, 41] on icon at bounding box center [8, 42] width 7 height 5
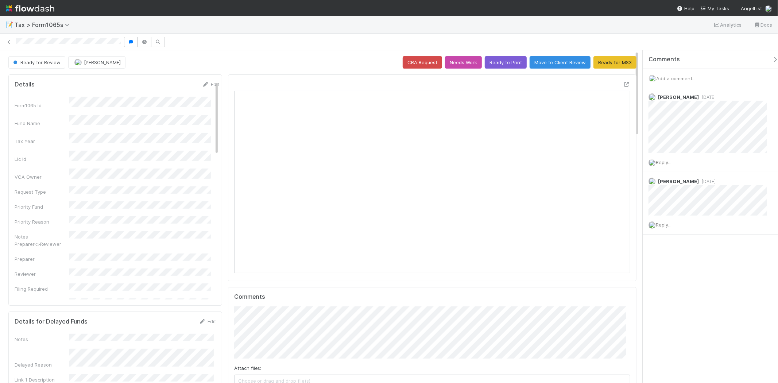
scroll to position [142, 386]
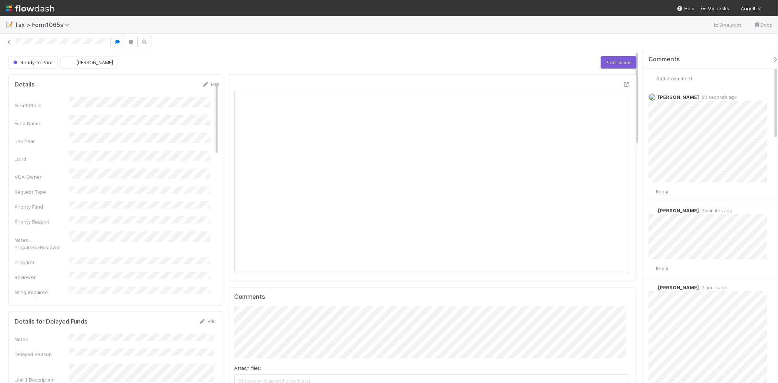
scroll to position [142, 193]
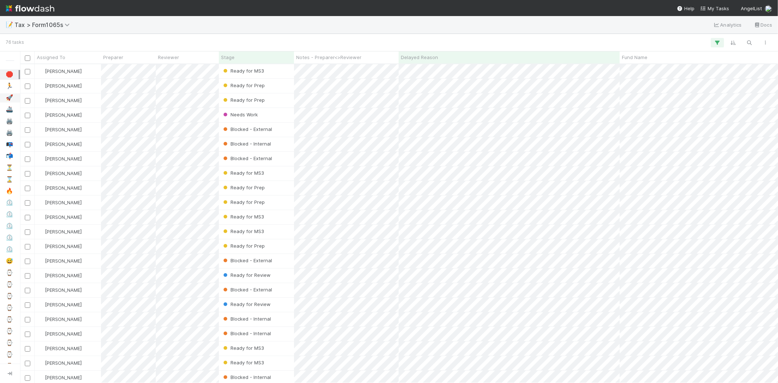
scroll to position [312, 751]
click at [70, 57] on div "Assigned To" at bounding box center [68, 57] width 62 height 7
click at [74, 68] on div "Sort A → Z" at bounding box center [78, 71] width 83 height 11
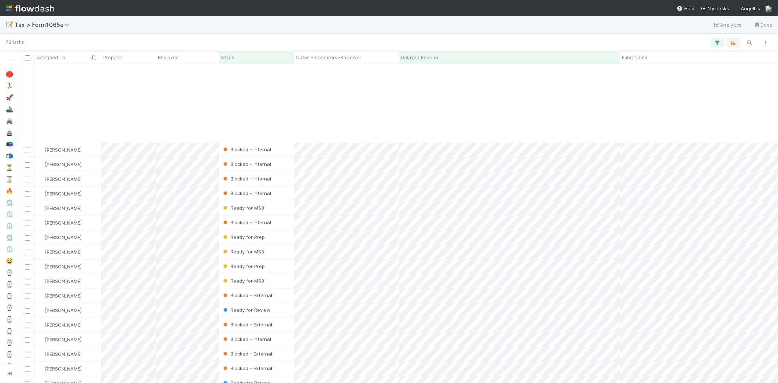
scroll to position [752, 0]
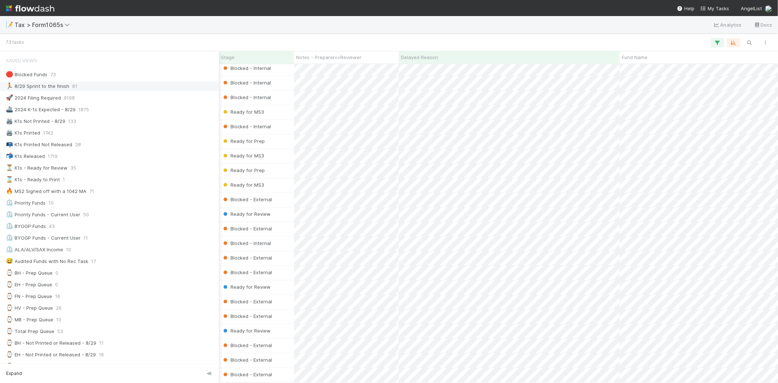
click at [38, 83] on div "🏃 8/29 Sprint to the finish" at bounding box center [37, 86] width 63 height 9
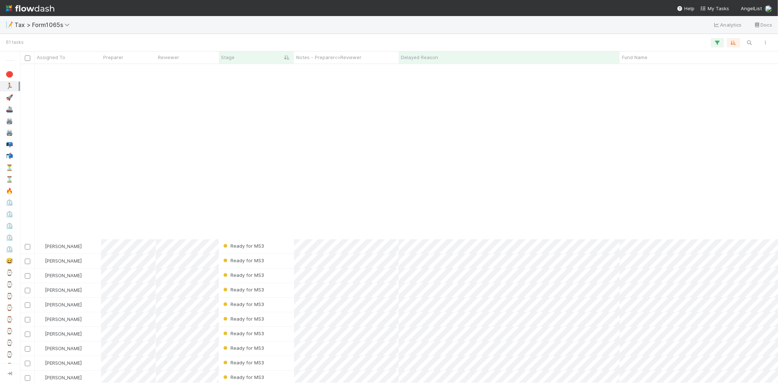
scroll to position [202, 0]
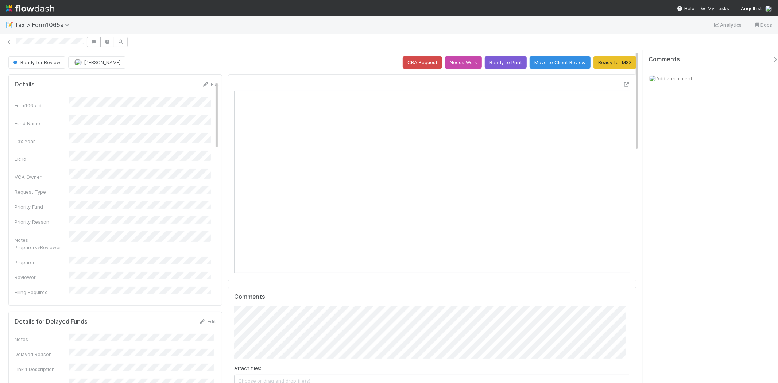
scroll to position [142, 386]
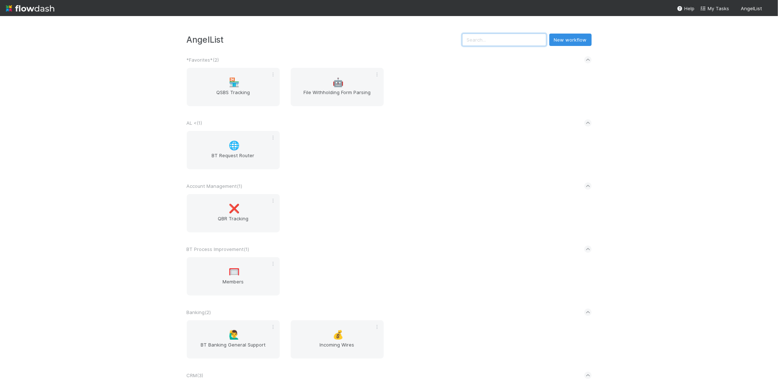
click at [522, 41] on input "text" at bounding box center [504, 40] width 84 height 12
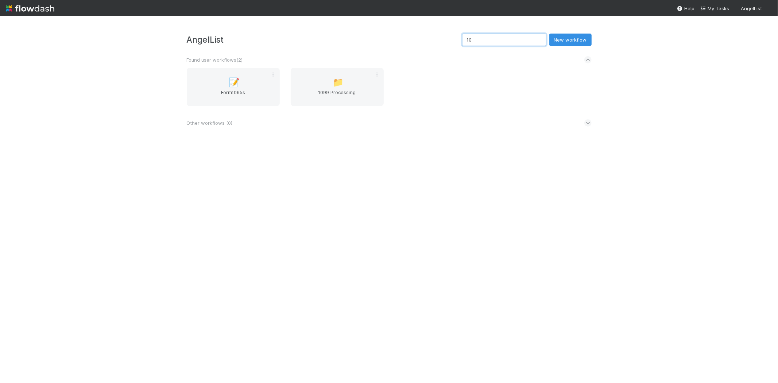
type input "1"
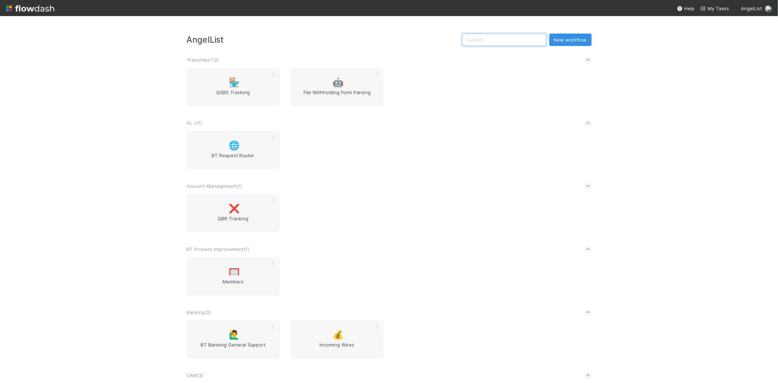
type input "a"
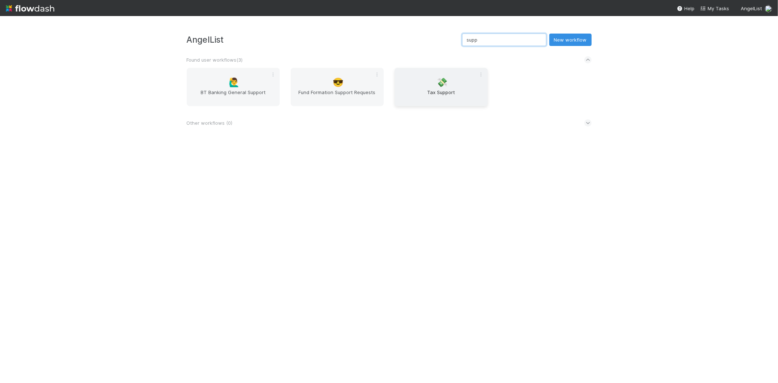
type input "supp"
click at [460, 80] on div "💸 Tax Support" at bounding box center [441, 87] width 93 height 38
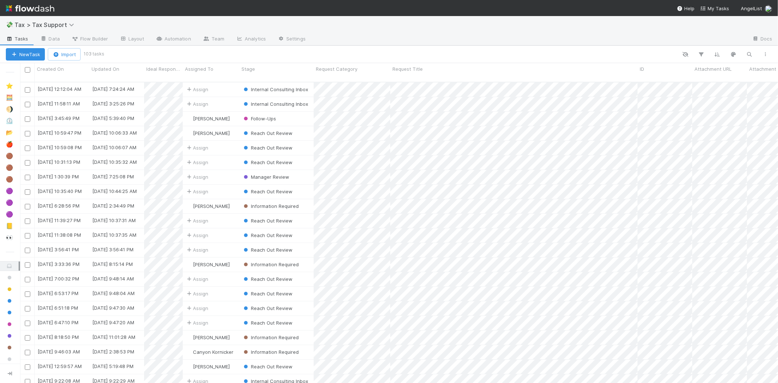
scroll to position [301, 751]
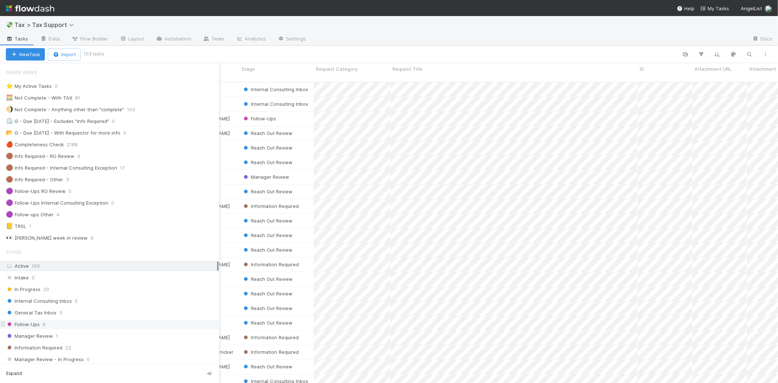
click at [66, 325] on div "Follow-Ups 9" at bounding box center [112, 324] width 213 height 9
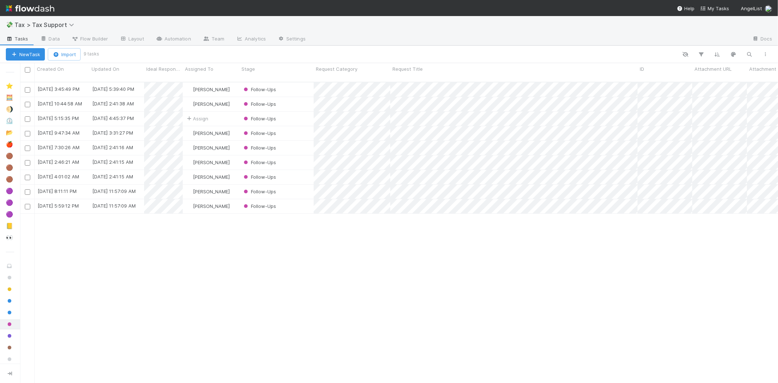
scroll to position [301, 751]
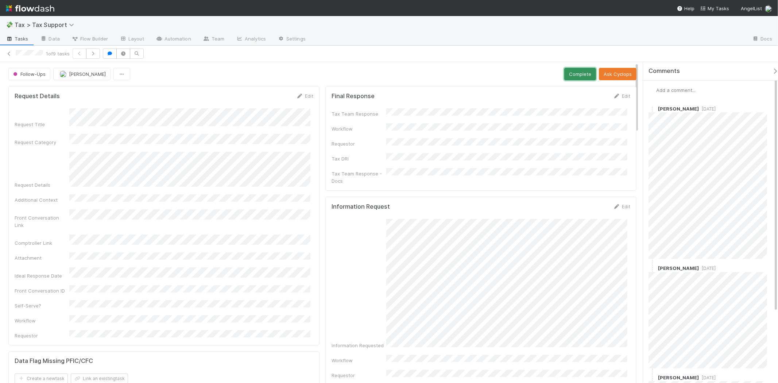
click at [584, 75] on button "Complete" at bounding box center [580, 74] width 32 height 12
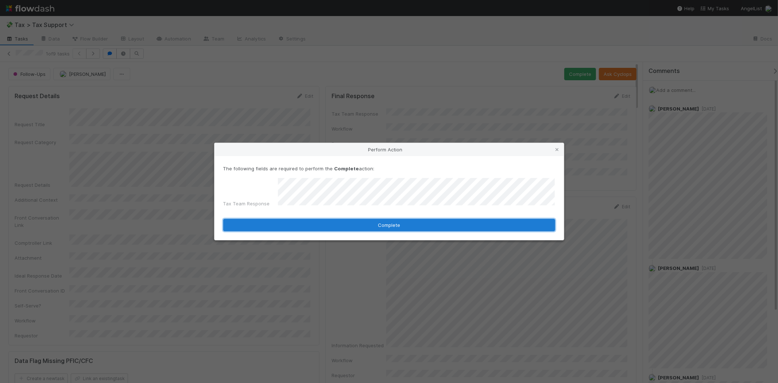
click at [428, 219] on button "Complete" at bounding box center [389, 225] width 332 height 12
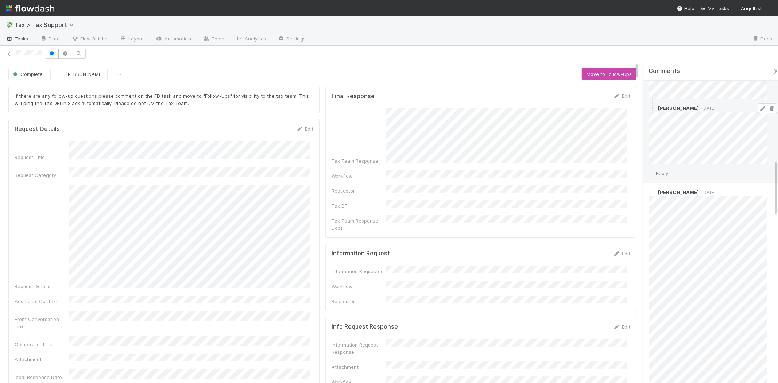
scroll to position [365, 0]
